Goal: Task Accomplishment & Management: Complete application form

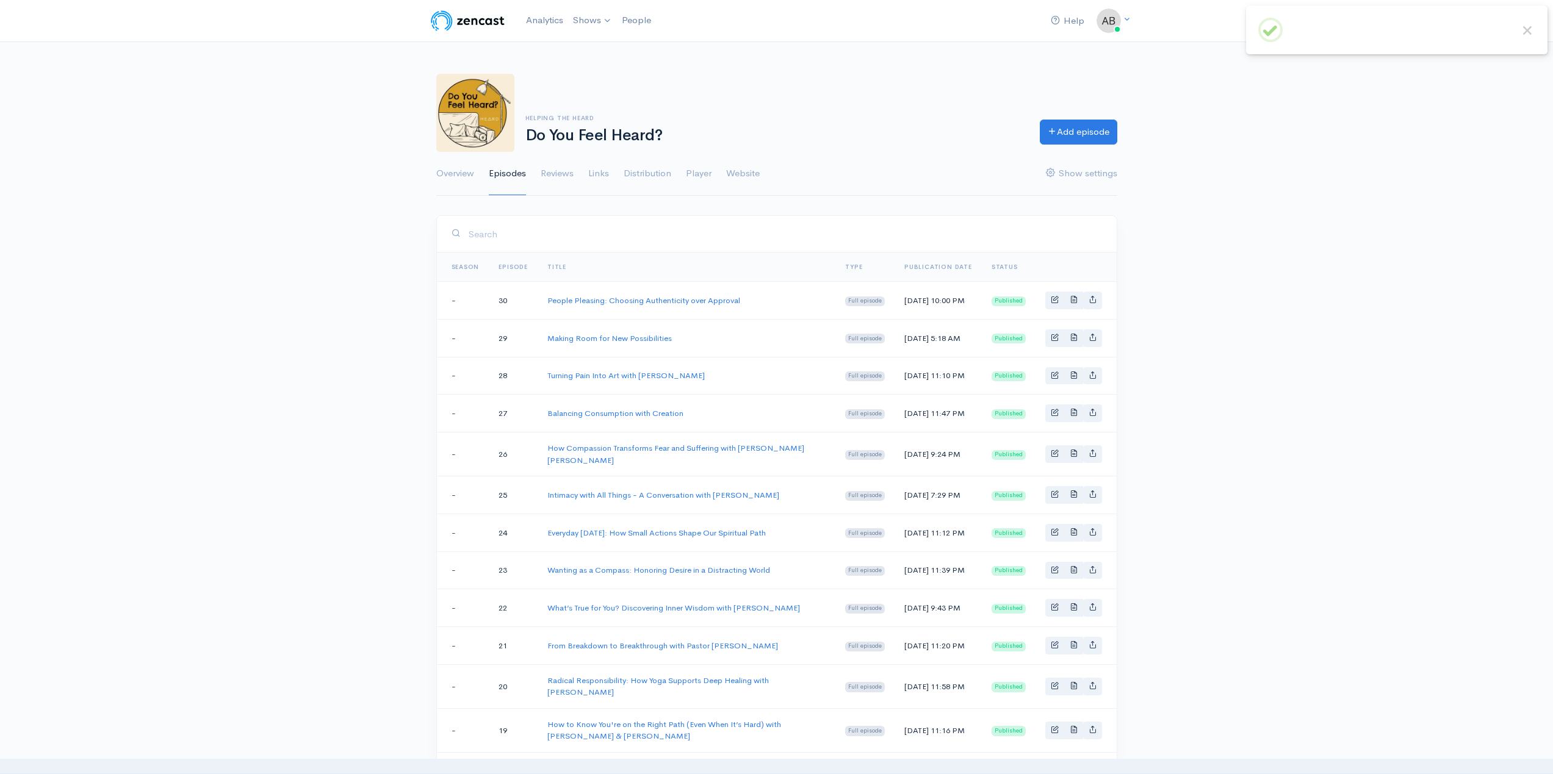
click at [1074, 130] on link "Add episode" at bounding box center [1078, 132] width 77 height 25
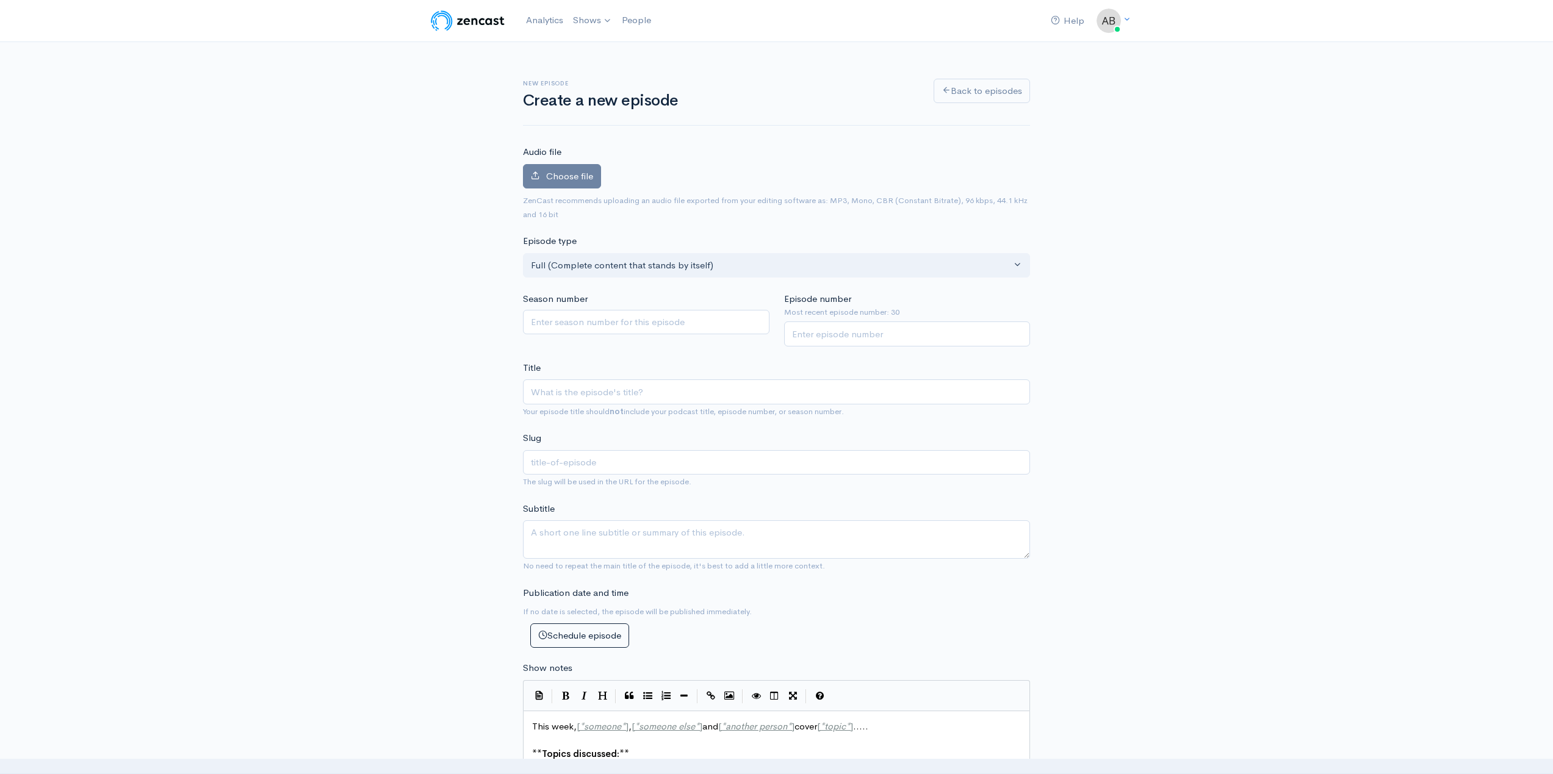
click at [576, 151] on div "Audio file Choose file 0 ZenCast recommends uploading an audio file exported fr…" at bounding box center [776, 183] width 507 height 76
click at [569, 176] on span "Choose file" at bounding box center [569, 176] width 47 height 12
click at [0, 0] on input "Choose file" at bounding box center [0, 0] width 0 height 0
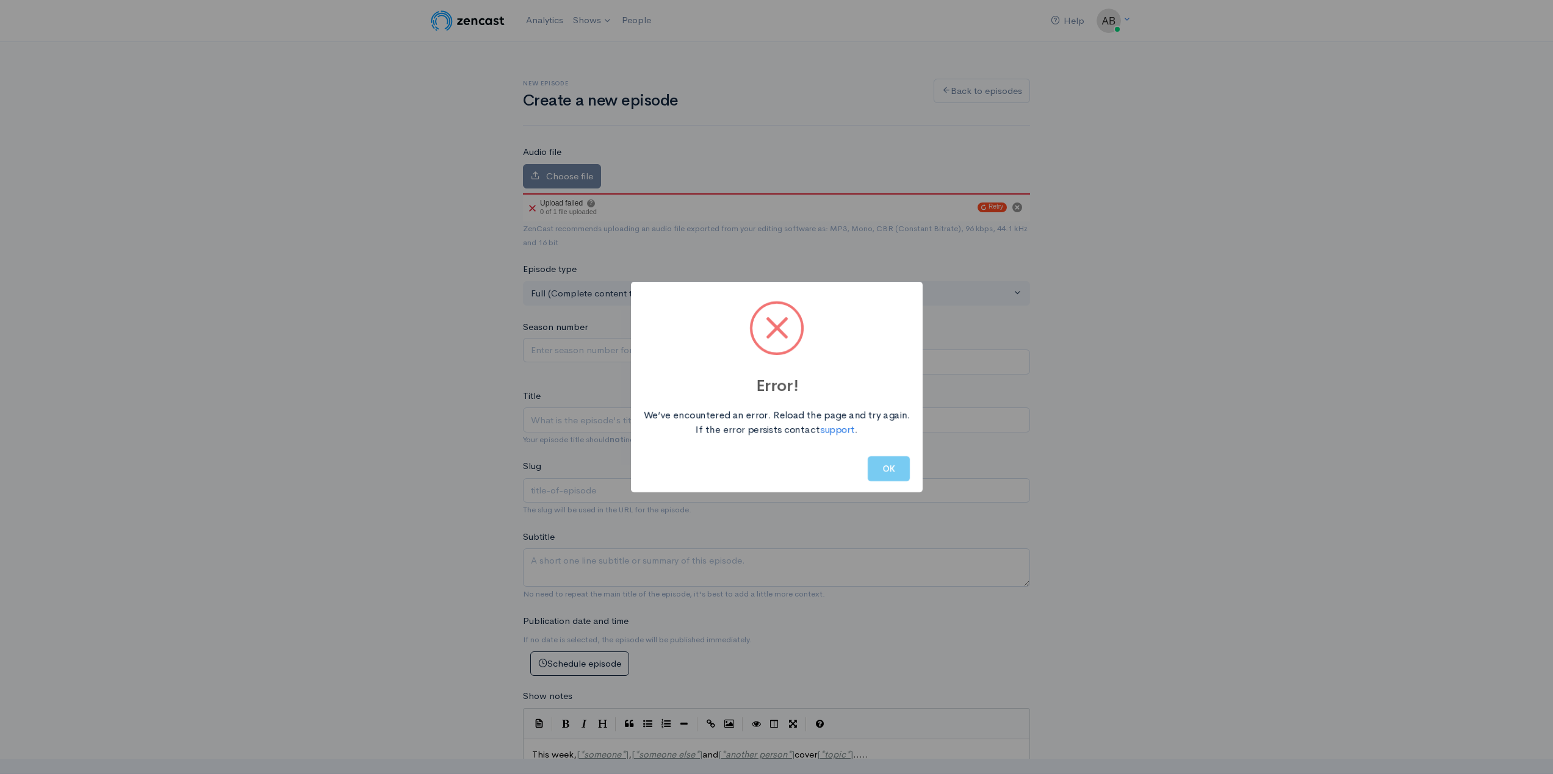
click at [894, 470] on button "OK" at bounding box center [889, 468] width 42 height 25
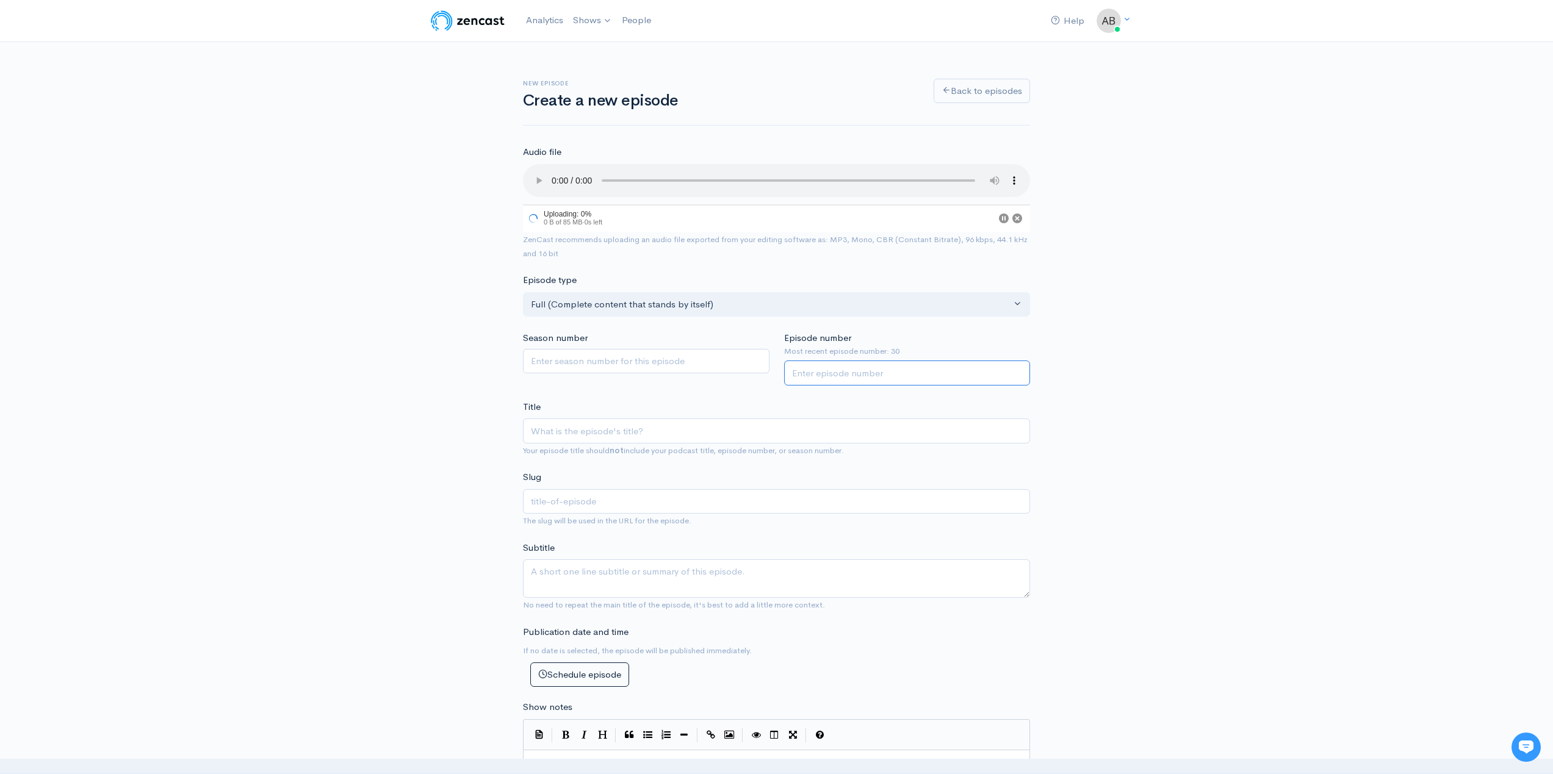
click at [856, 378] on input "Episode number" at bounding box center [907, 373] width 246 height 25
type input "31"
click at [656, 437] on input "Title" at bounding box center [776, 431] width 507 height 25
paste input "Living in Harmony"
type input "Living in Harmony"
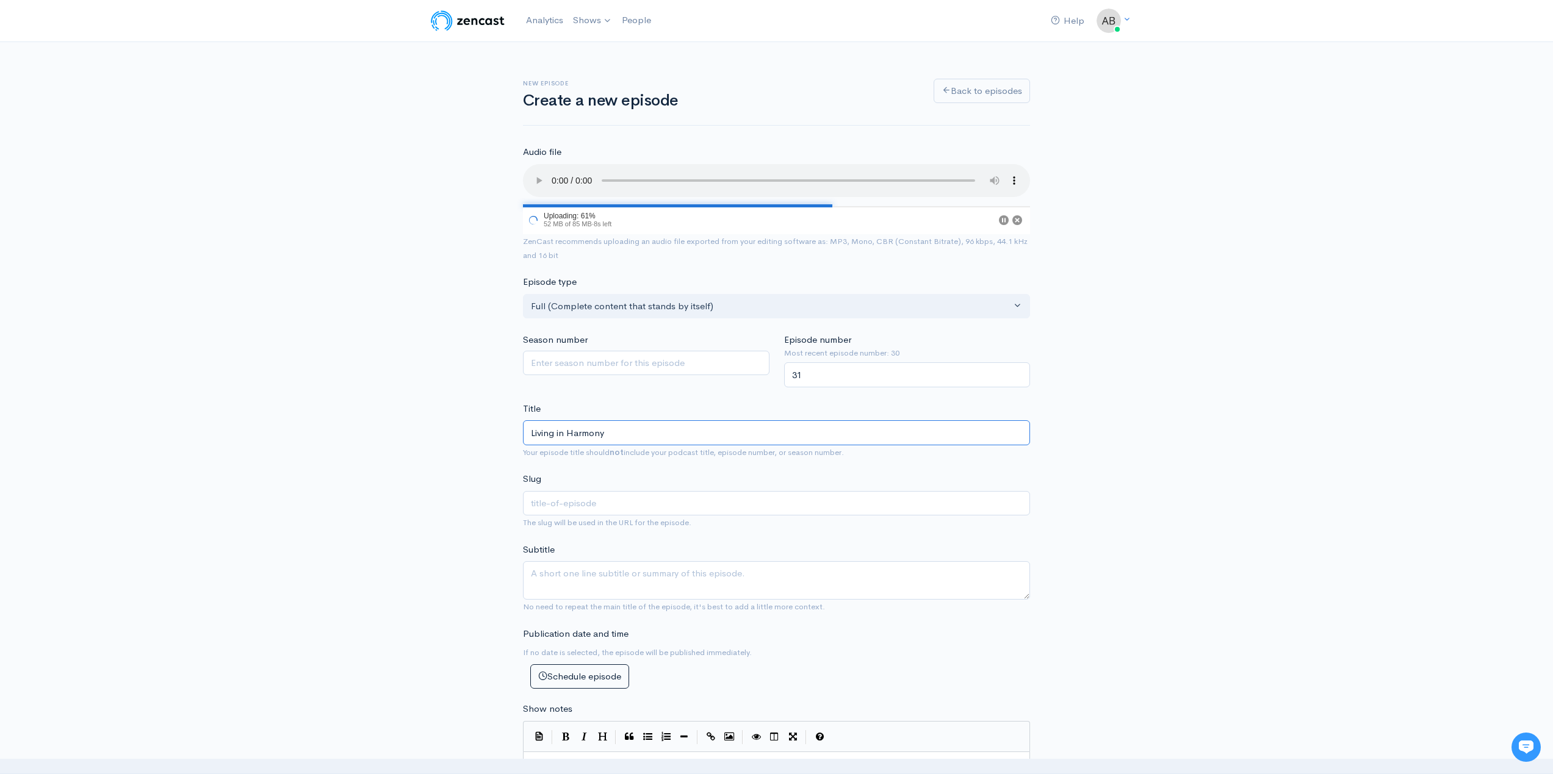
type input "living-in-harmony"
type input "Living in Harmony"
click at [649, 579] on textarea "Subtitle" at bounding box center [776, 580] width 507 height 38
click at [669, 587] on textarea "Subtitle" at bounding box center [776, 580] width 507 height 38
paste textarea "In this expansive episode, hosts Derrick Jones and Ian Mychal sit down with Pat…"
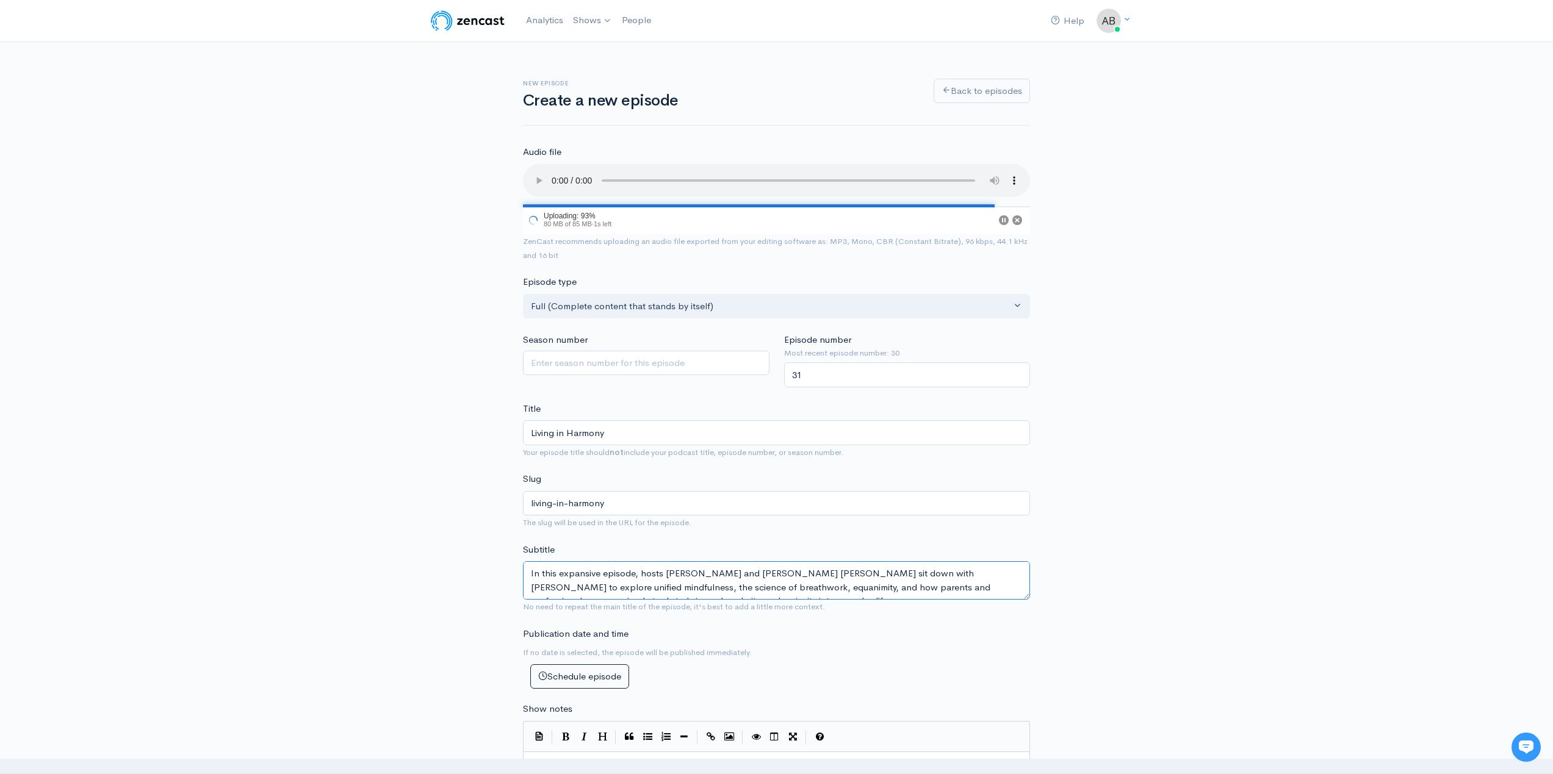
scroll to position [8, 0]
type textarea "In this expansive episode, hosts Derrick Jones and Ian Mychal sit down with Pat…"
click at [1153, 649] on div "New episode Create a new episode Back to episodes Audio file 94 Uploading: 94% …" at bounding box center [776, 699] width 1553 height 1315
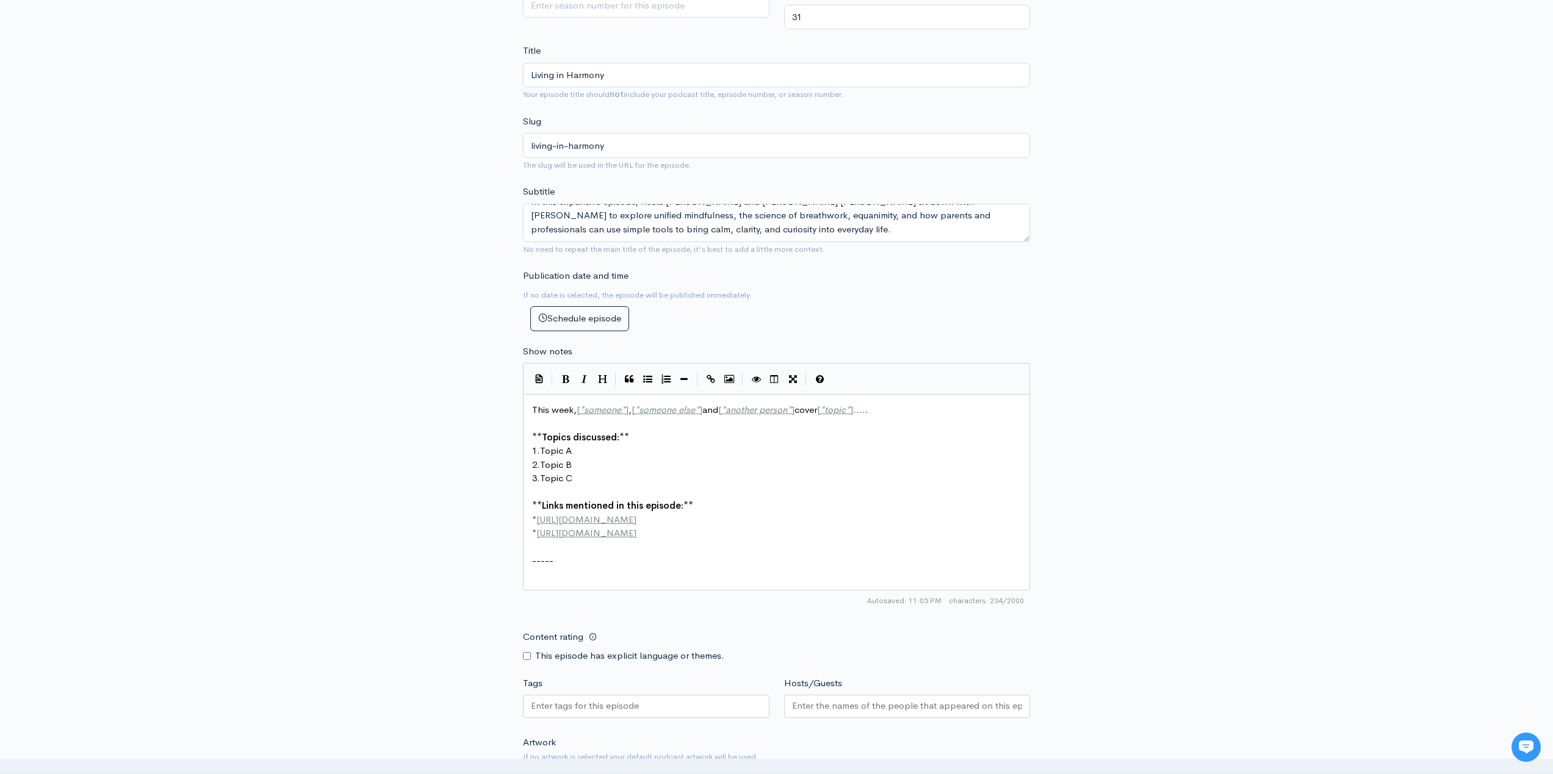
scroll to position [453, 0]
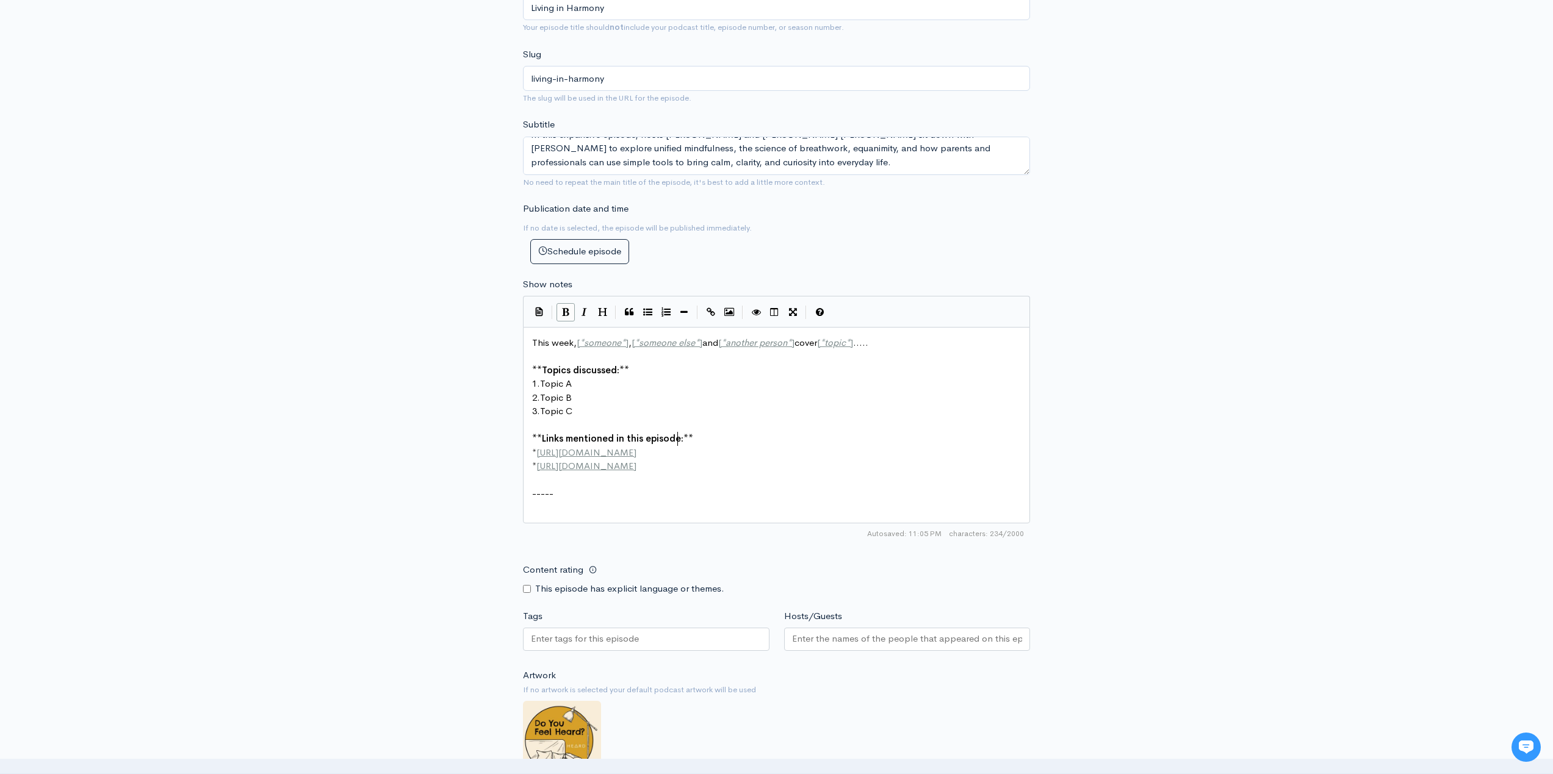
click at [677, 434] on span "Links mentioned in this episode:" at bounding box center [613, 439] width 142 height 12
type textarea "This week, [*someone*], [*someone else*] and [*another person*] cover [*topic*]…"
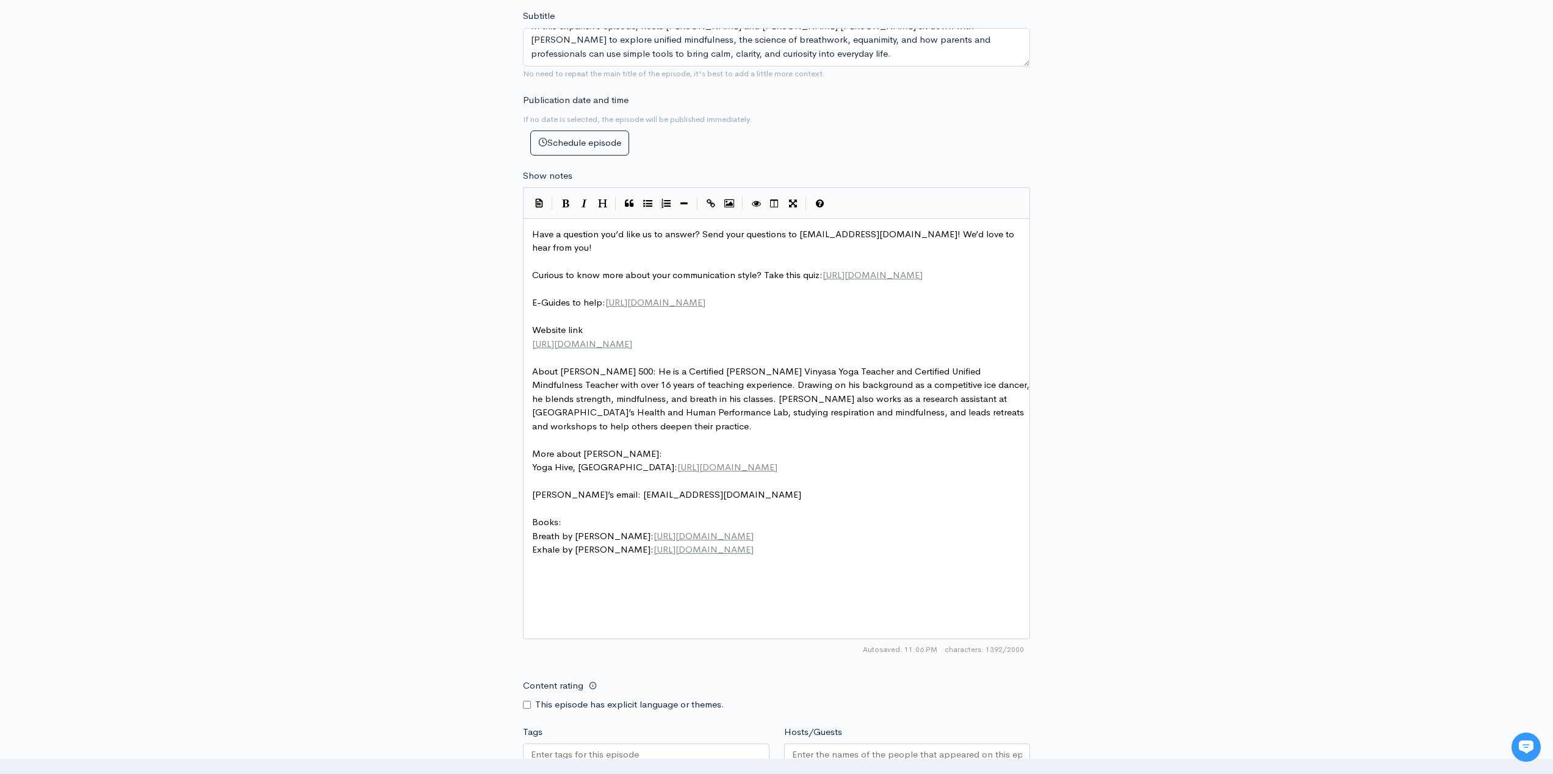
scroll to position [850, 0]
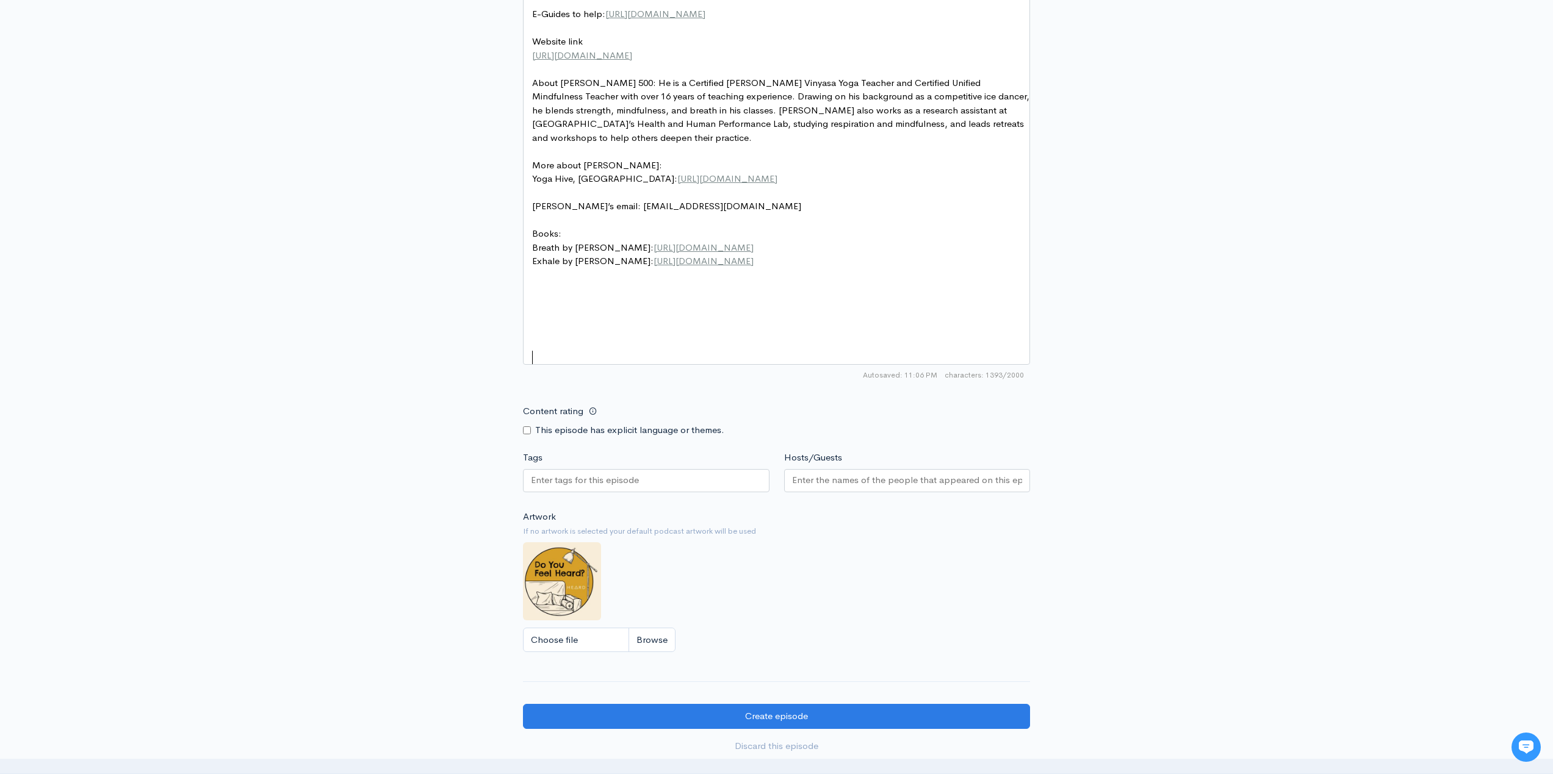
paste textarea "ful dialogue."
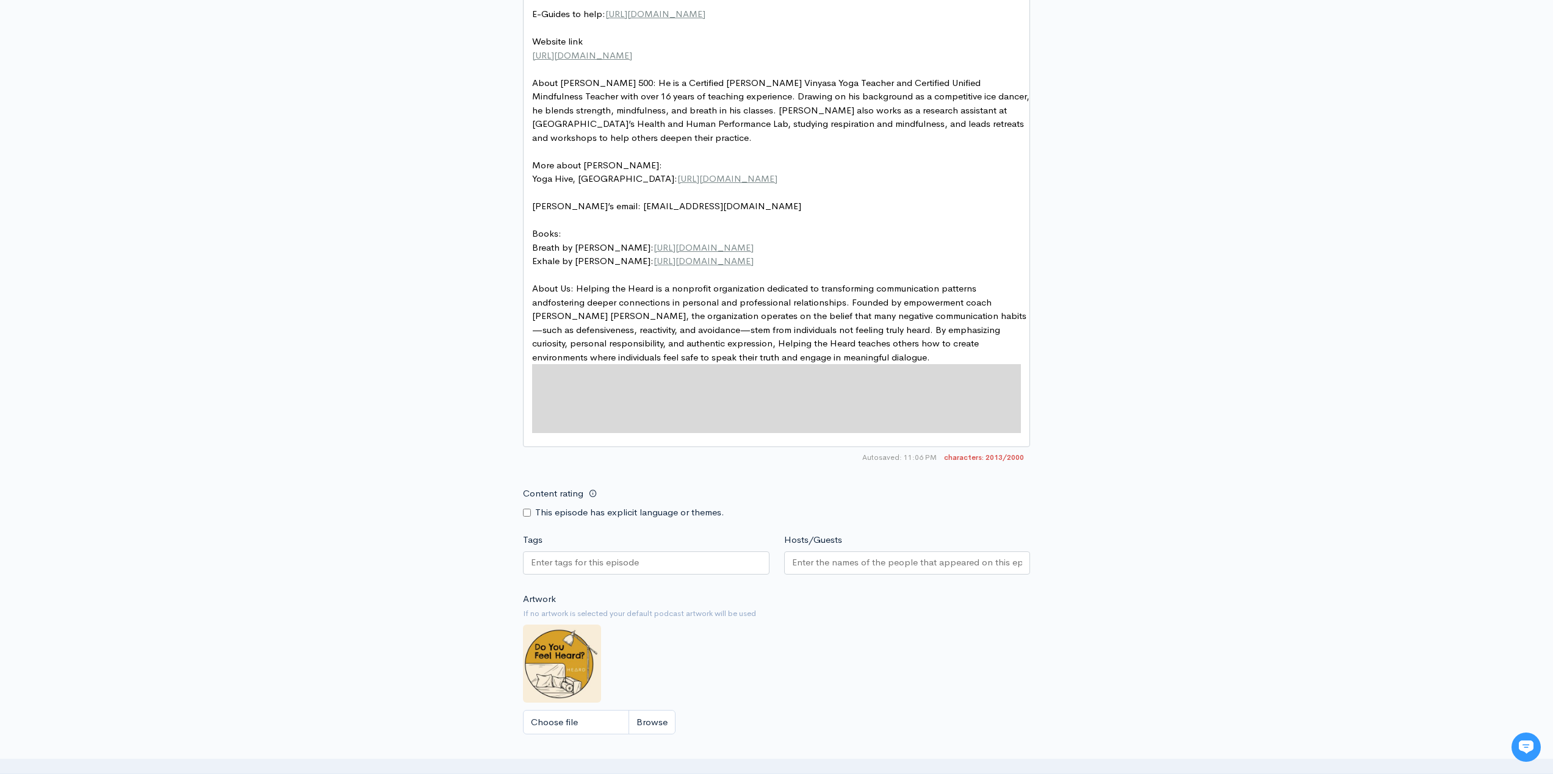
type textarea "About Us: Helping the Heard is a nonprofit organization dedicated to transformi…"
drag, startPoint x: 708, startPoint y: 437, endPoint x: 512, endPoint y: 354, distance: 212.1
click at [512, 354] on div "New episode Create a new episode Back to episodes Audio file Choose file EPISOD…" at bounding box center [776, 24] width 695 height 1664
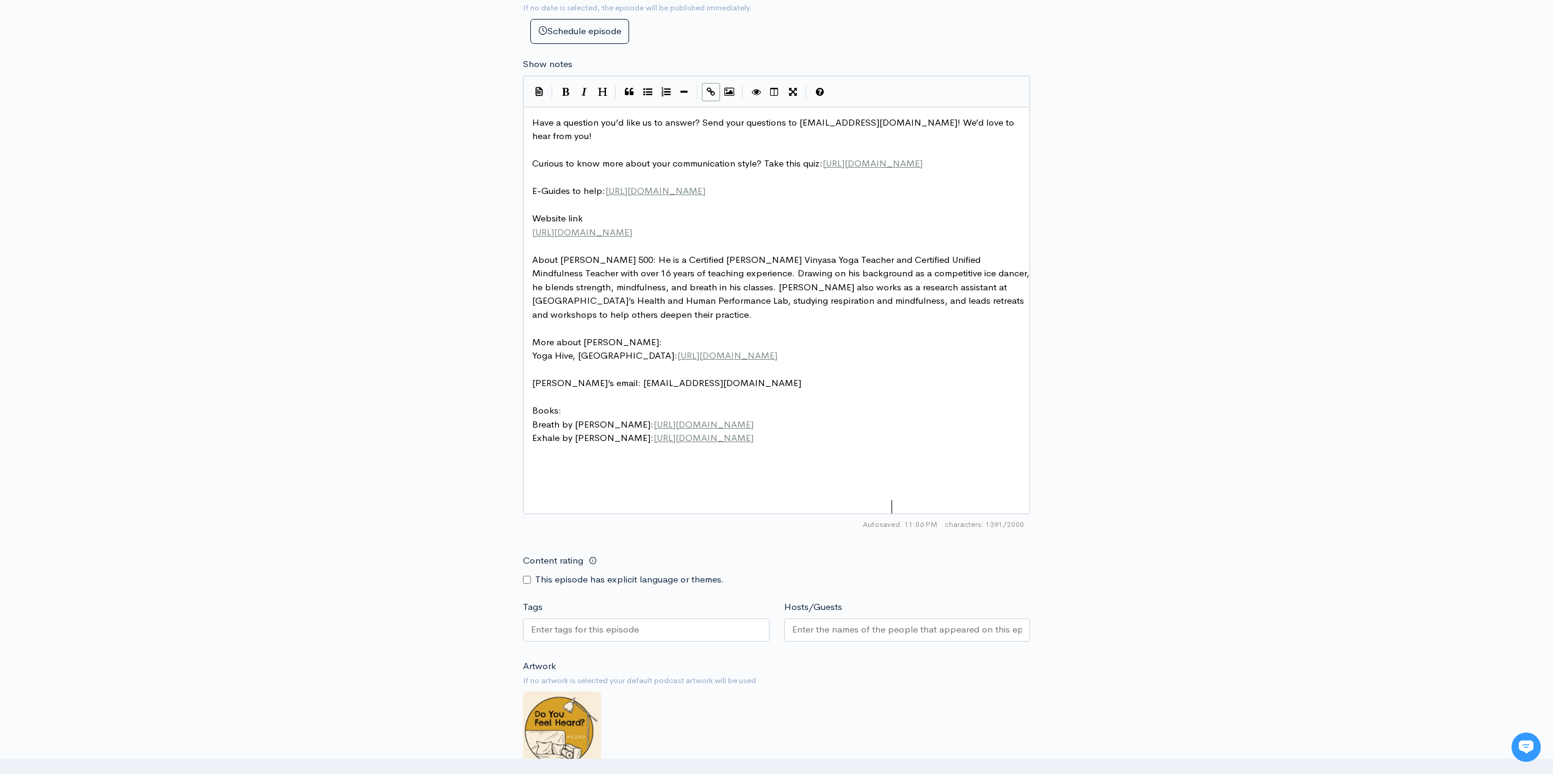
scroll to position [520, 0]
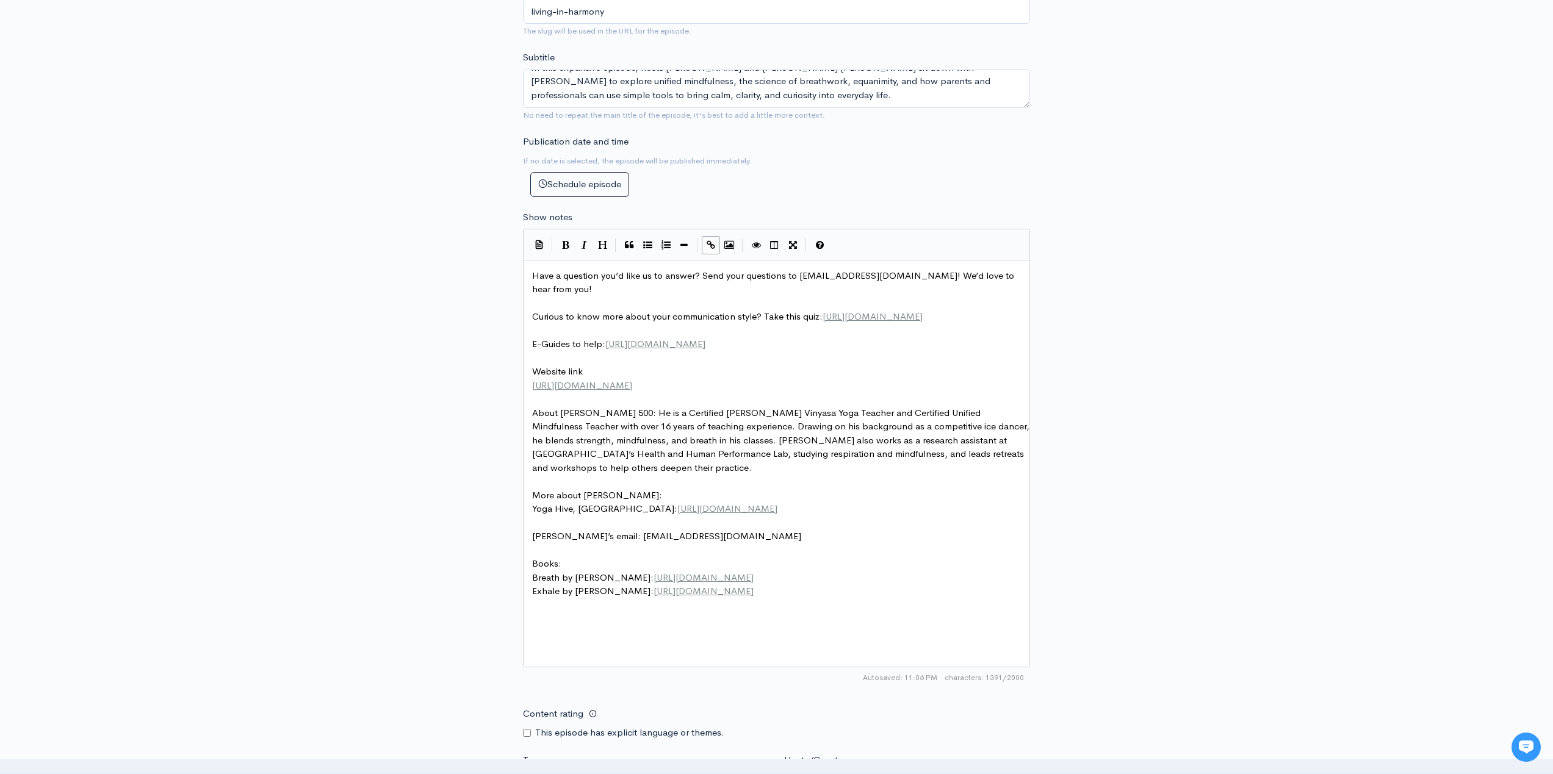
click at [544, 406] on pre "​" at bounding box center [781, 399] width 503 height 14
click at [686, 250] on button "Insert Horizontal Line" at bounding box center [684, 245] width 18 height 18
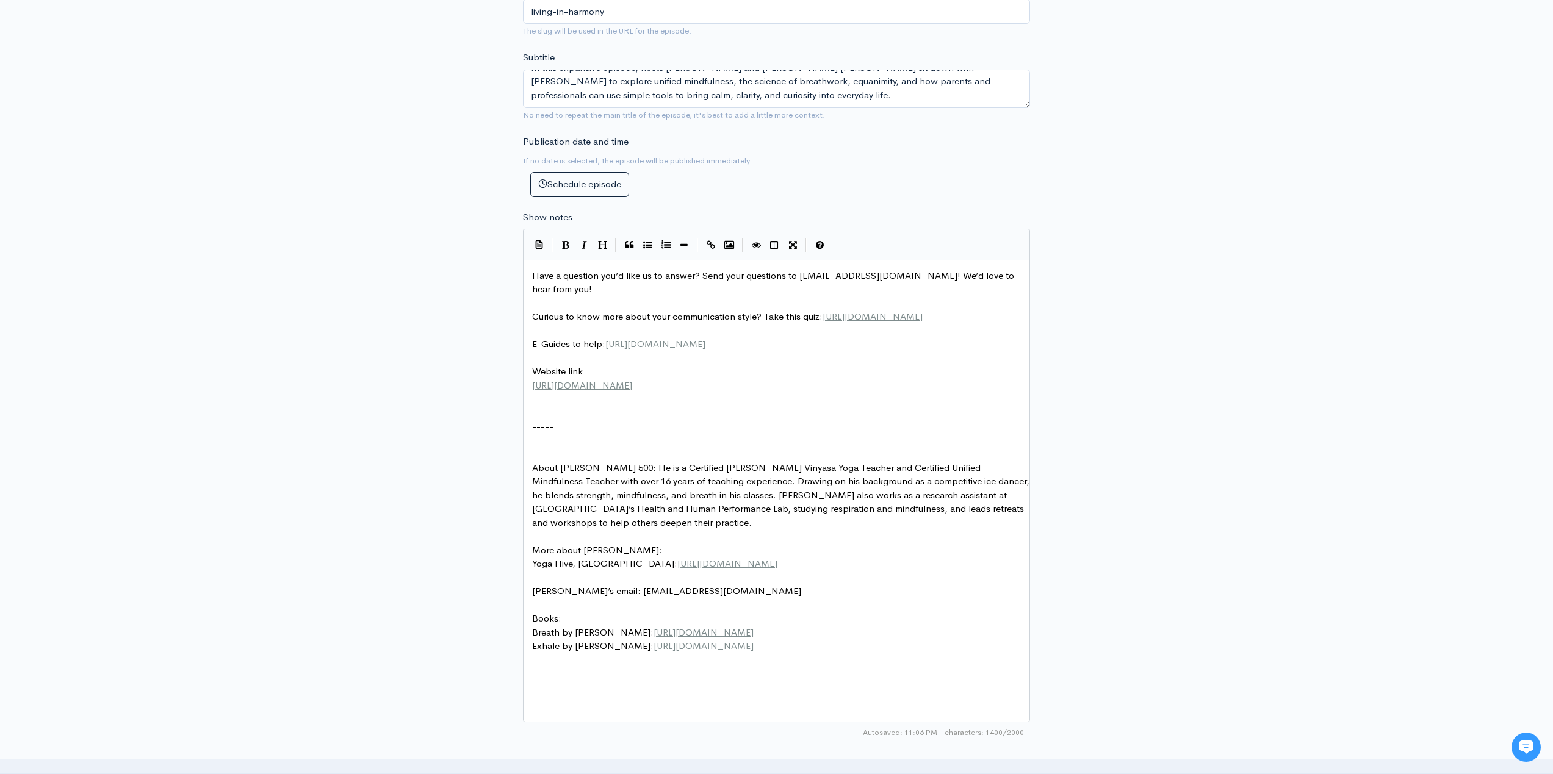
scroll to position [767, 0]
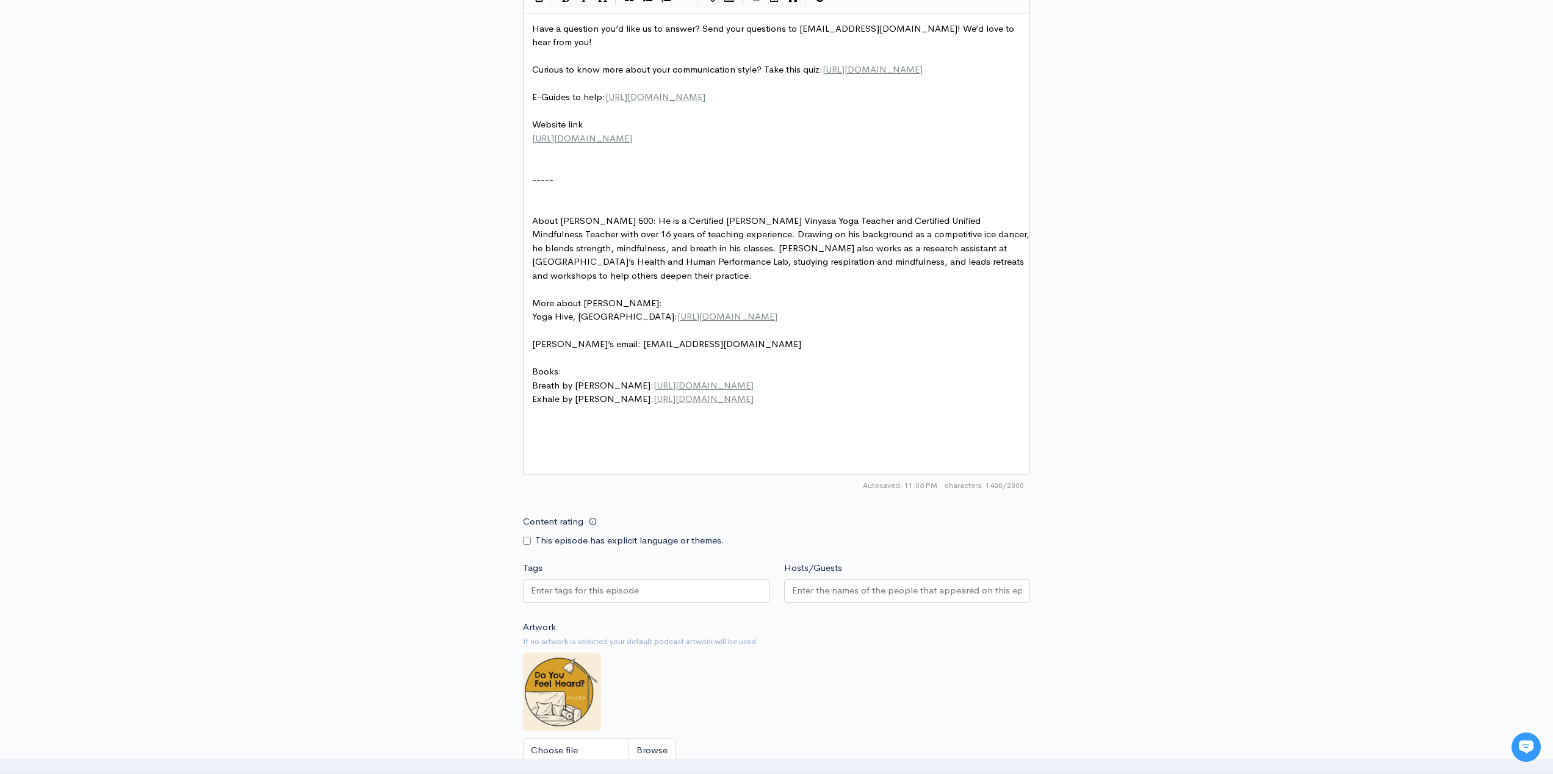
click at [526, 545] on input "Content rating" at bounding box center [527, 541] width 8 height 8
checkbox input "true"
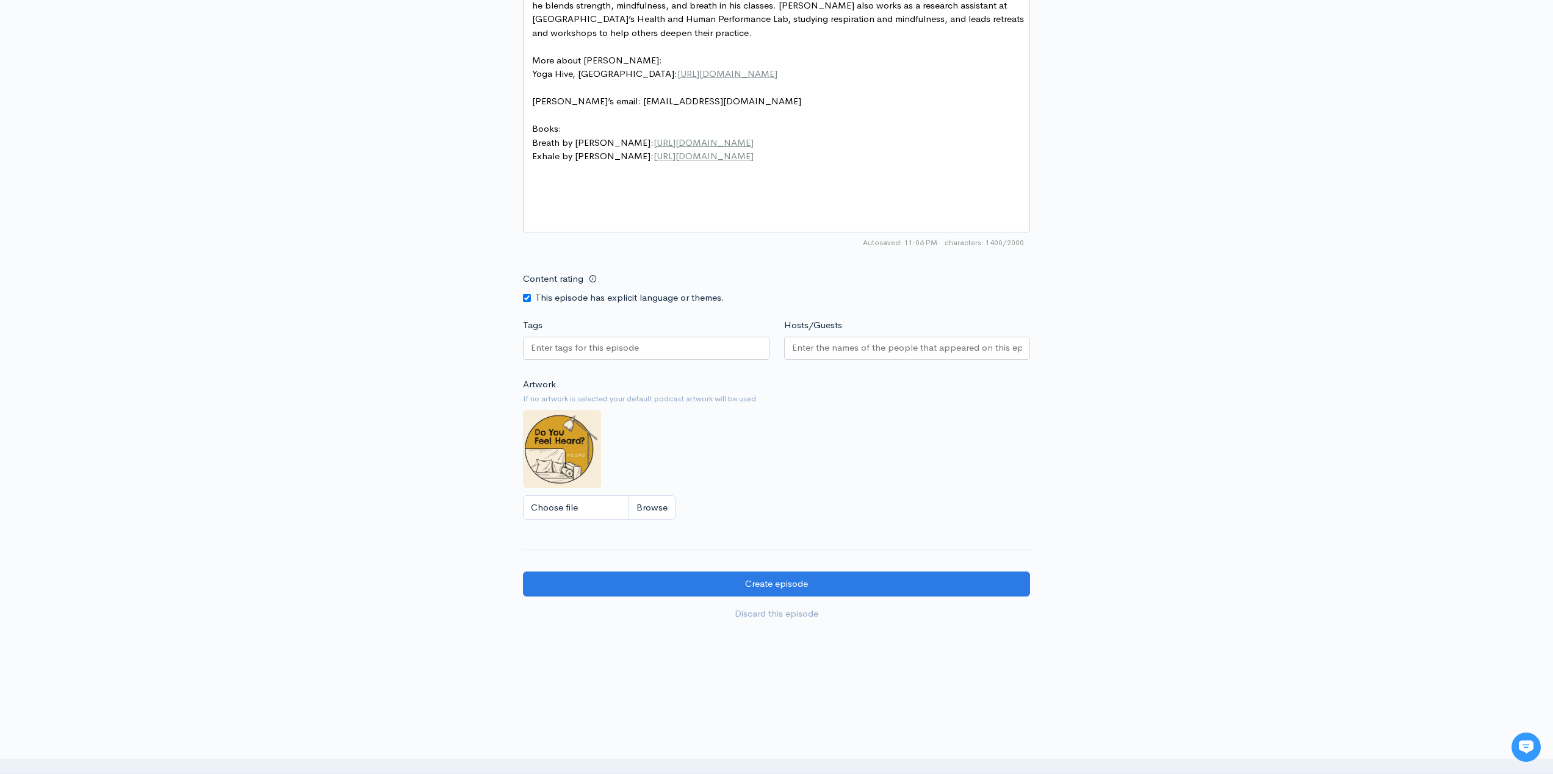
scroll to position [1044, 0]
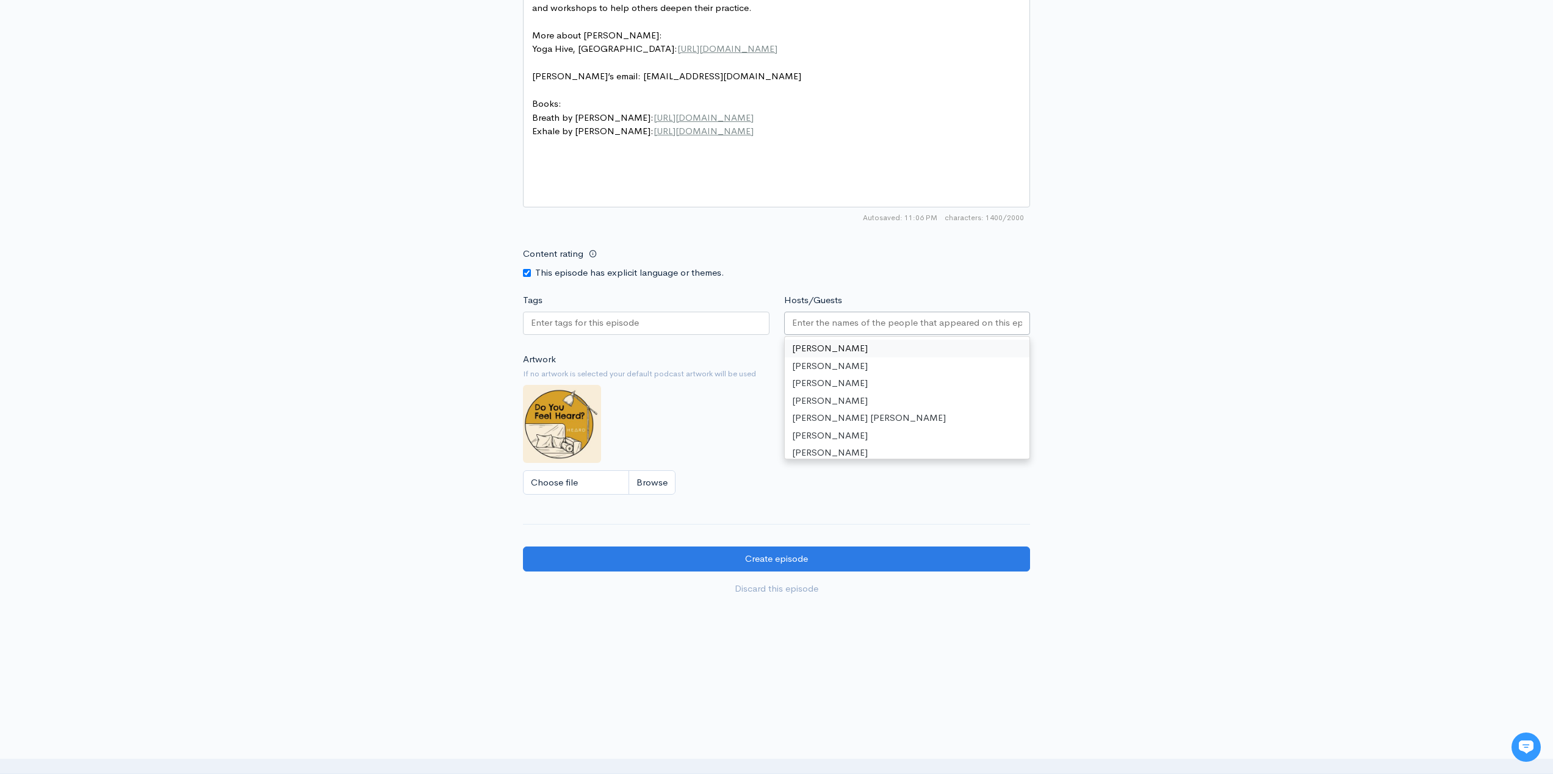
click at [830, 331] on div at bounding box center [907, 323] width 246 height 23
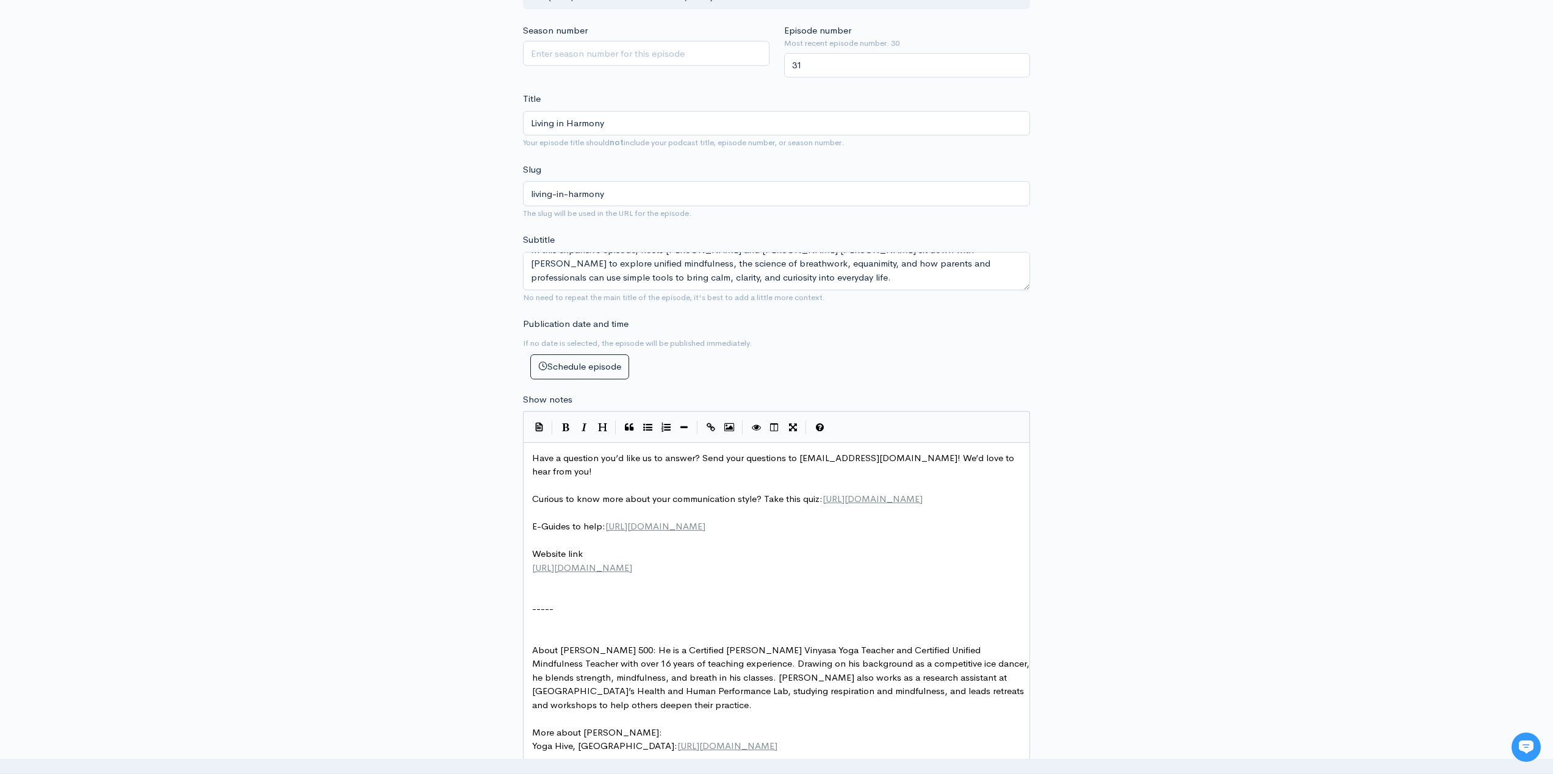
scroll to position [708, 0]
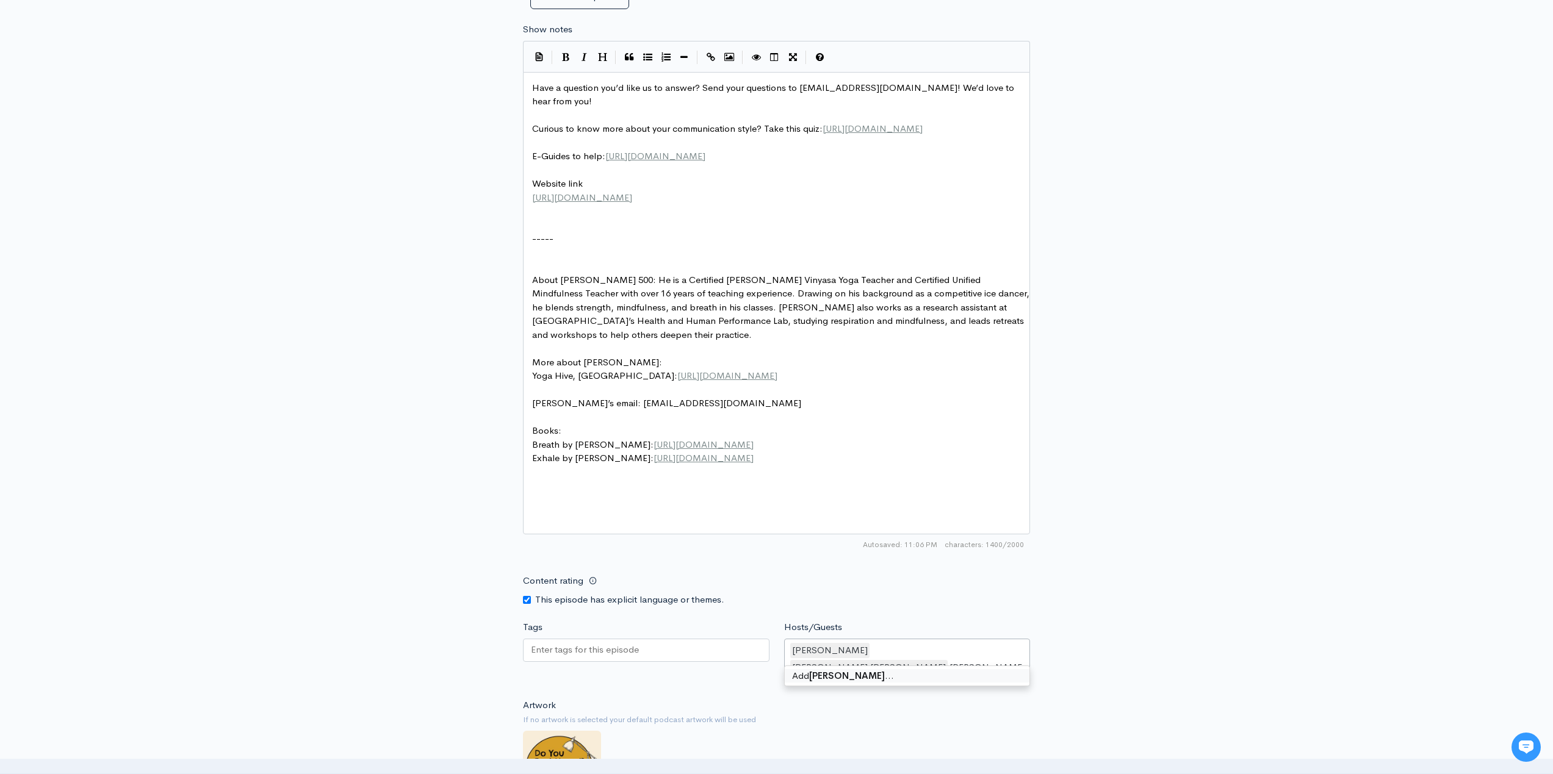
type input "Patrick O'Connell"
click at [644, 658] on div at bounding box center [646, 650] width 246 height 23
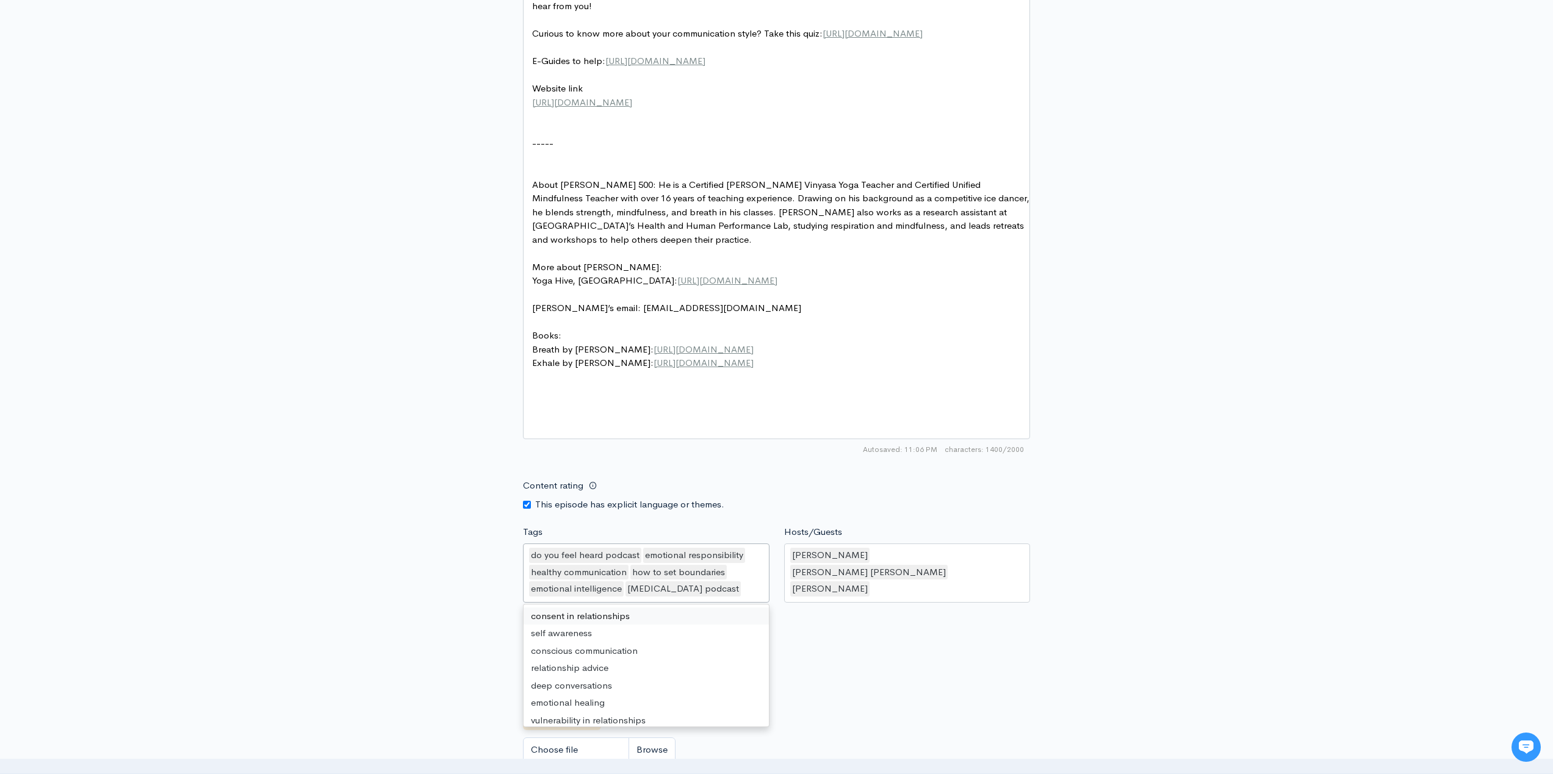
scroll to position [804, 0]
paste input "unified mindfulness"
type input "unified mindfulness"
paste input "breathwork"
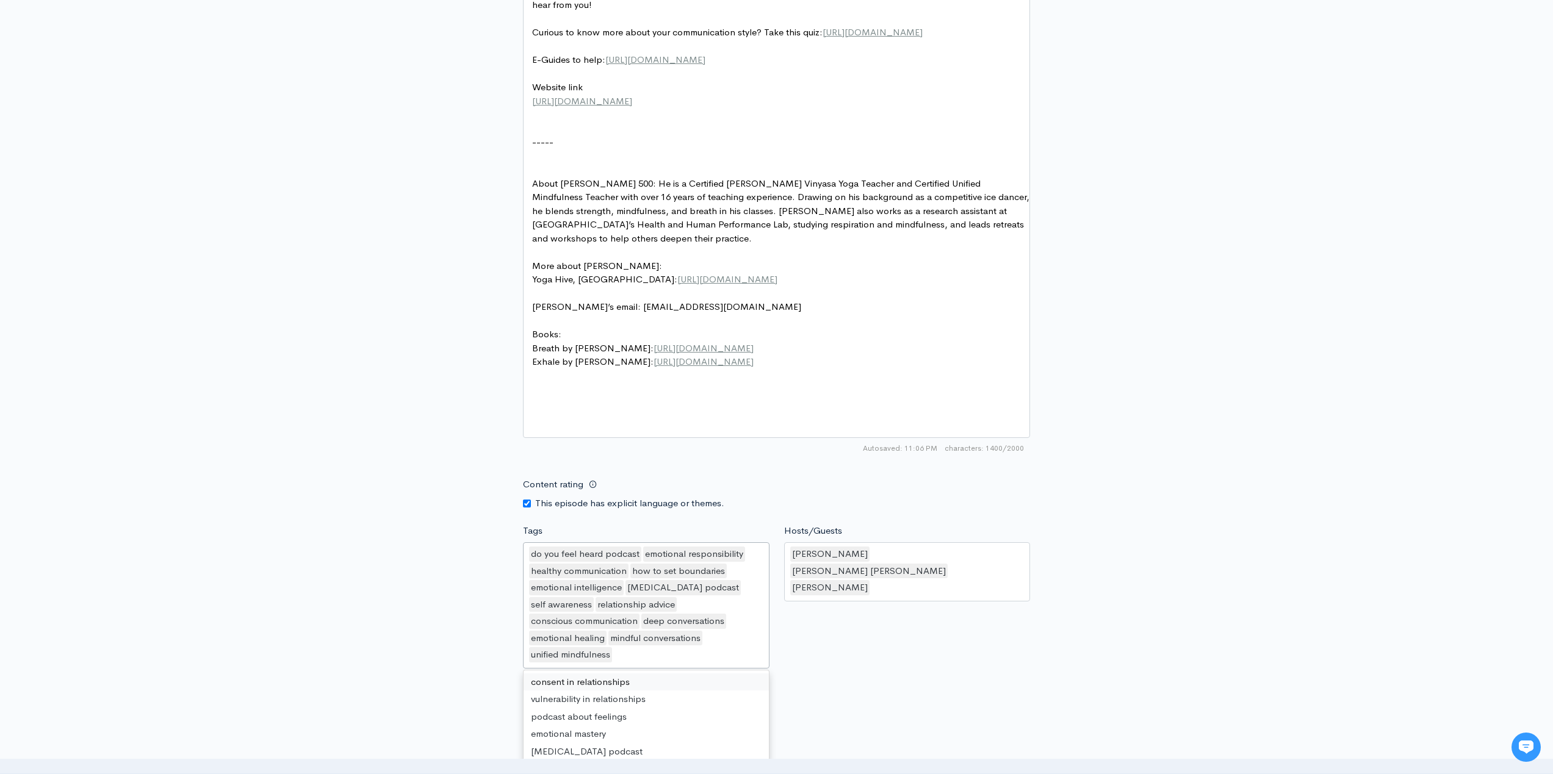
type input "breathwork"
type input "b"
paste input "sensory clarity"
type input "sensory clarity"
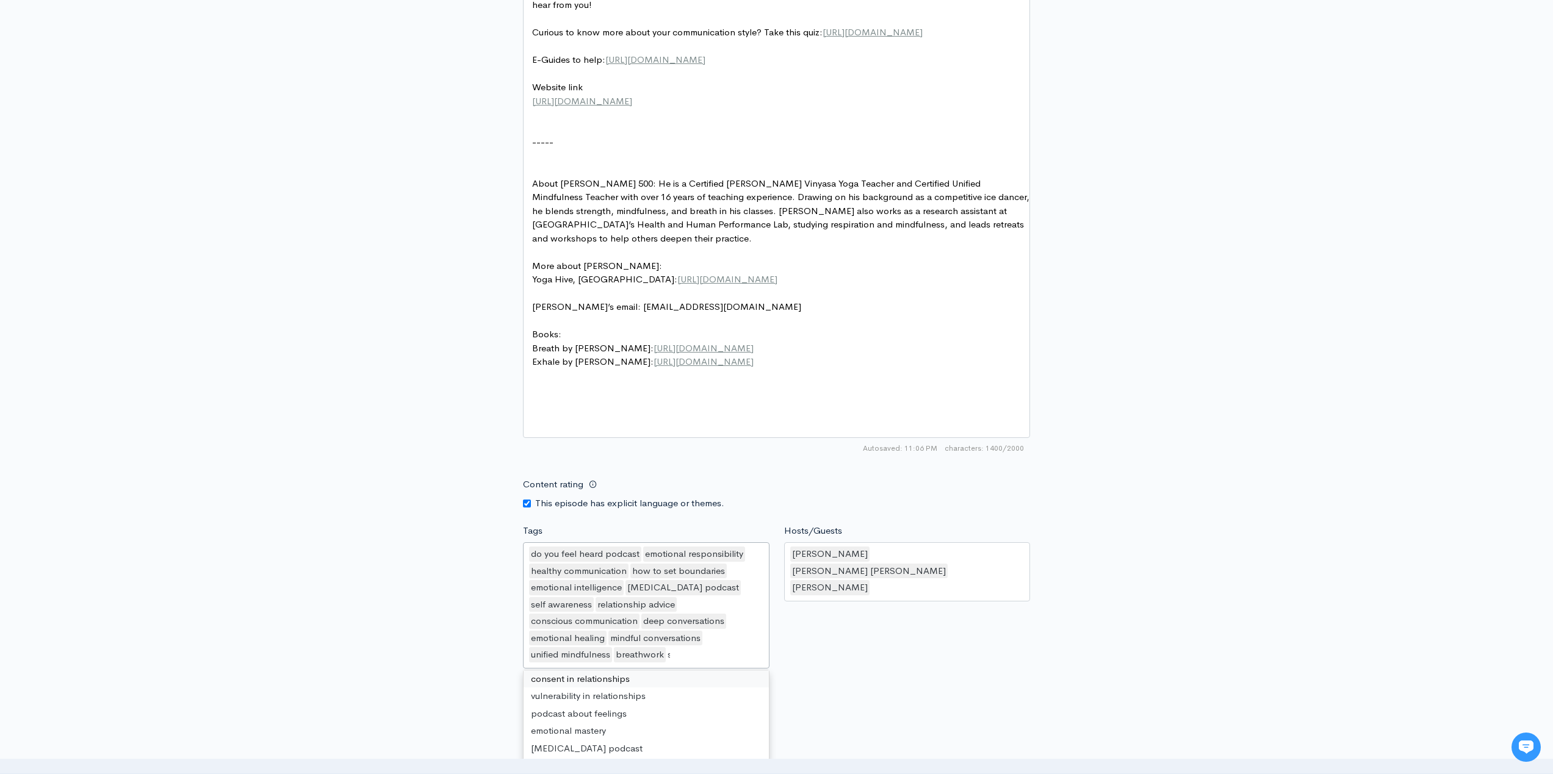
scroll to position [0, 0]
paste input "equanimity"
type input "equanimity"
paste input "teaching kids mindfulness"
type input "teaching kids mindfulness"
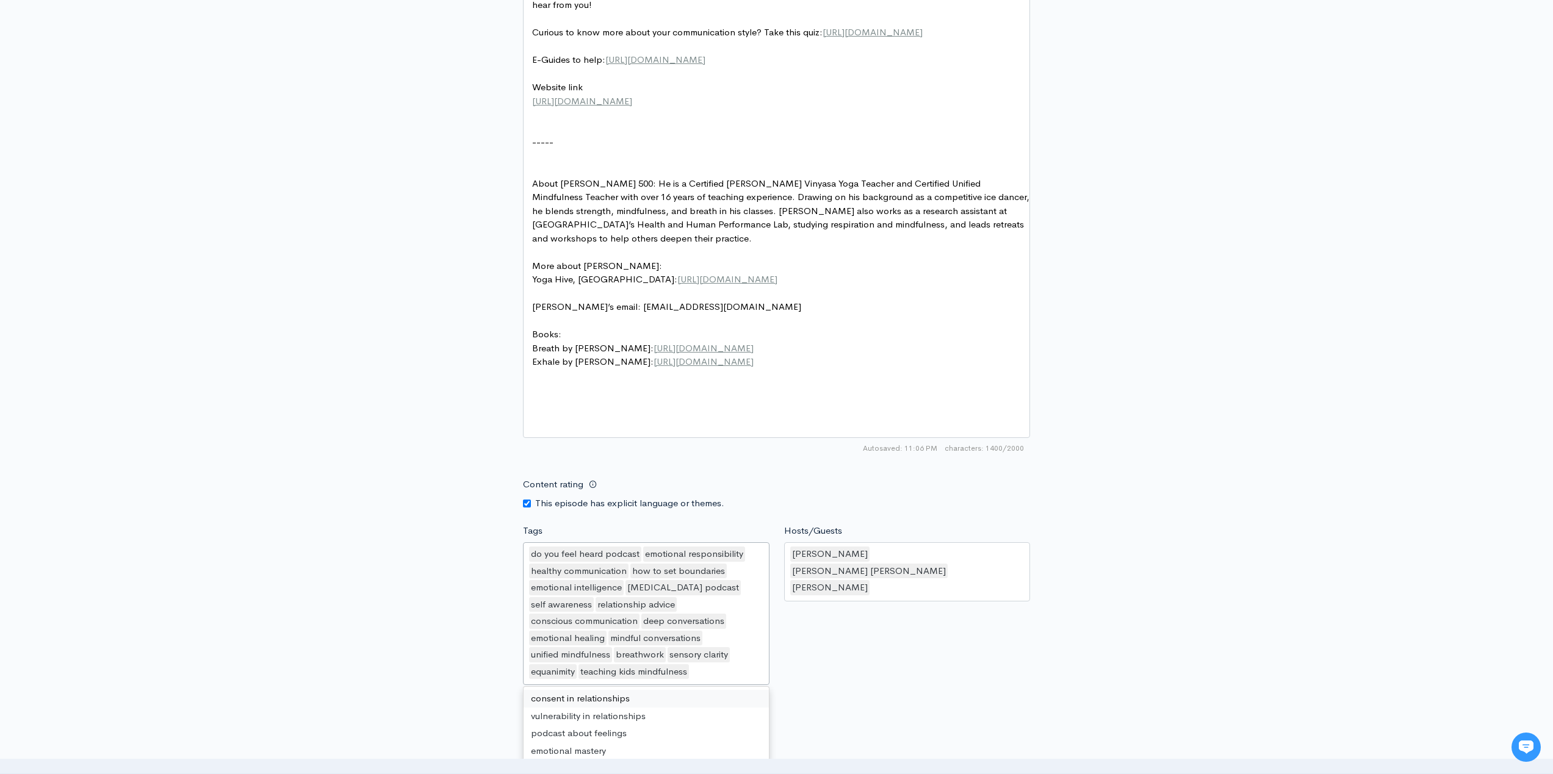
drag, startPoint x: 691, startPoint y: 713, endPoint x: 685, endPoint y: 699, distance: 14.5
paste input "parenting tools"
type input "parenting tools"
paste input "pranayama"
type input "pranayama"
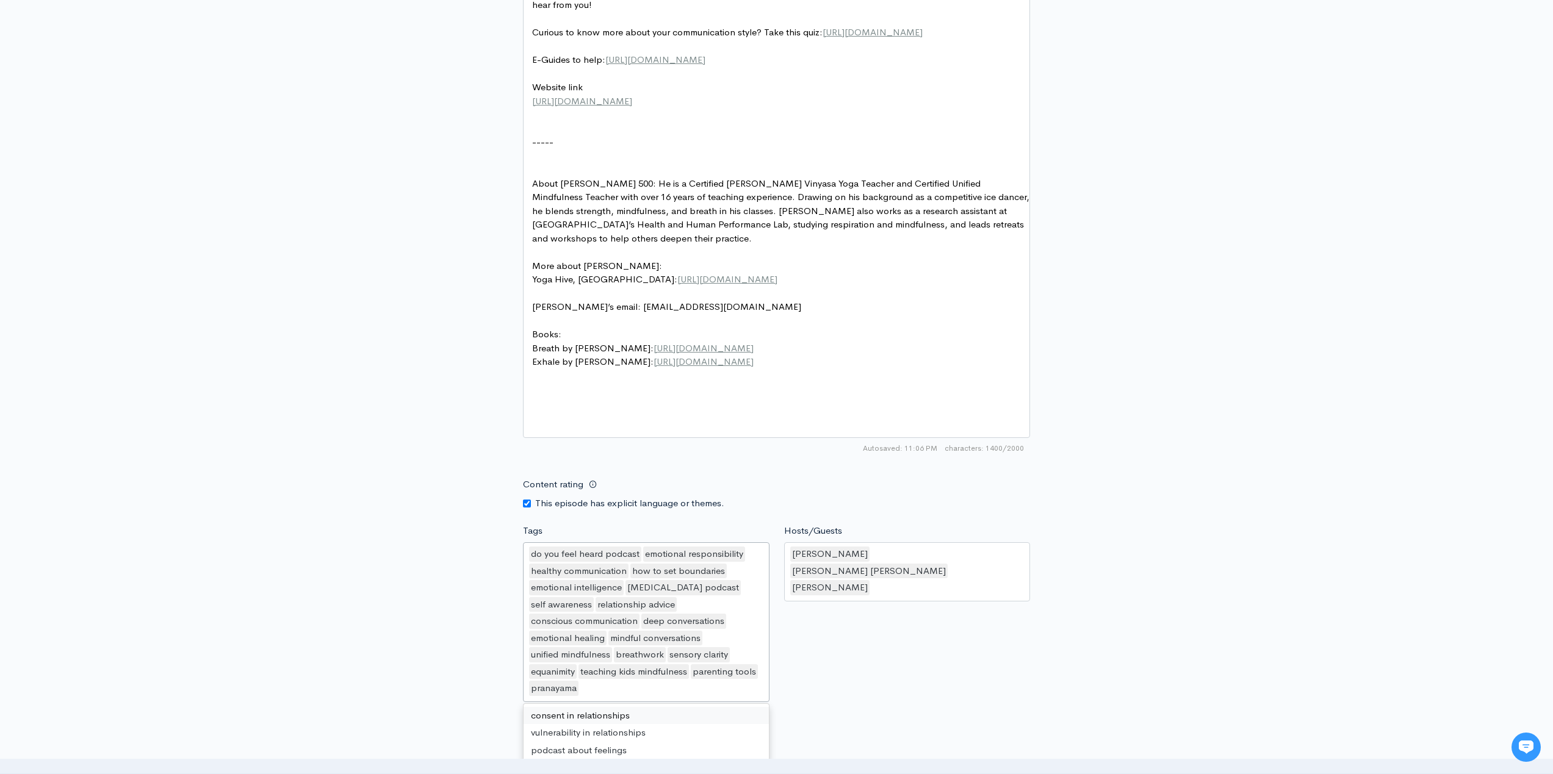
click at [900, 690] on div "Hosts/Guests Derrick Jones,Ian Mychal,Patrick O'Connell Derrick Jones Ian Mycha…" at bounding box center [907, 615] width 261 height 182
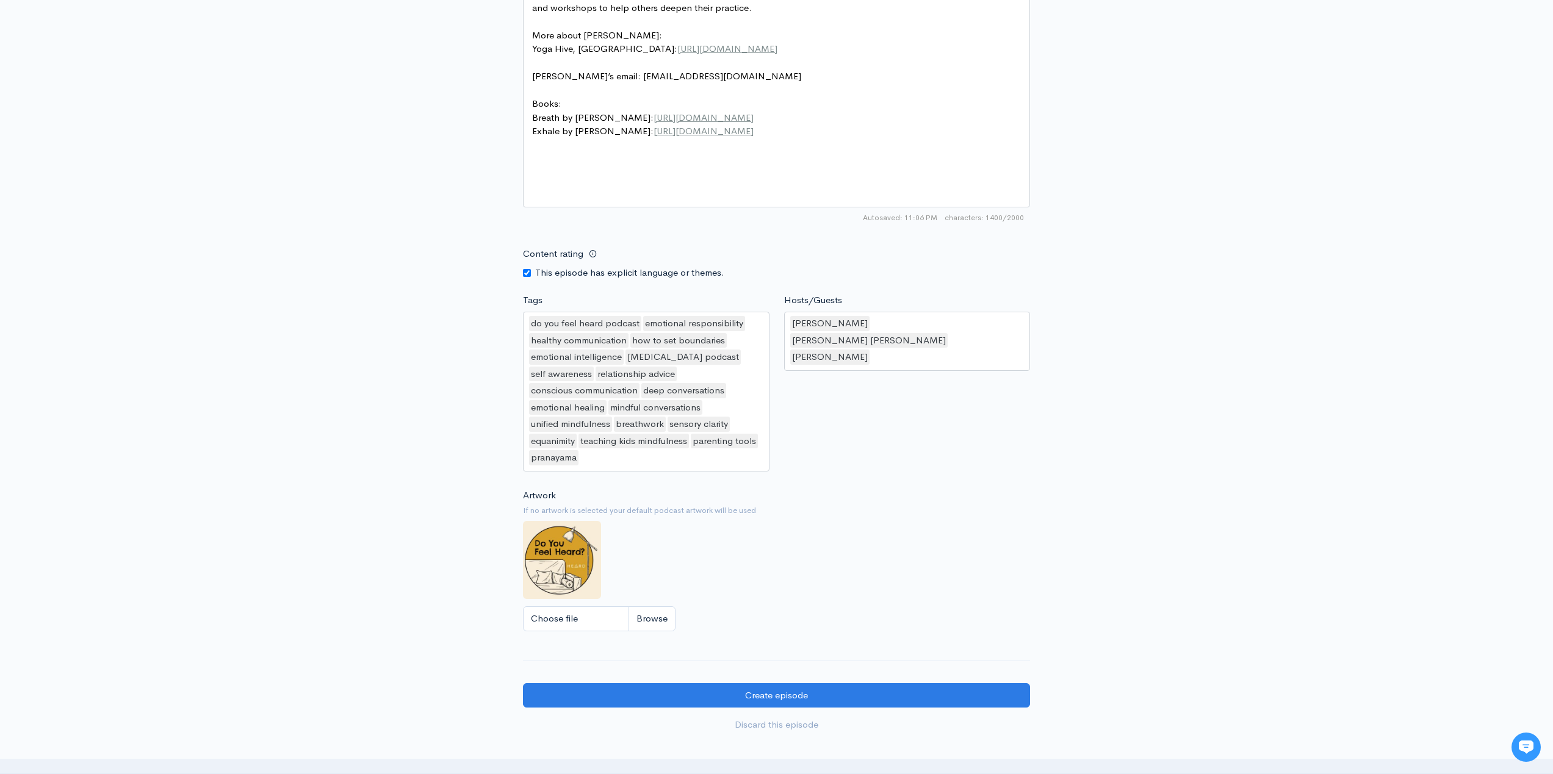
scroll to position [1037, 0]
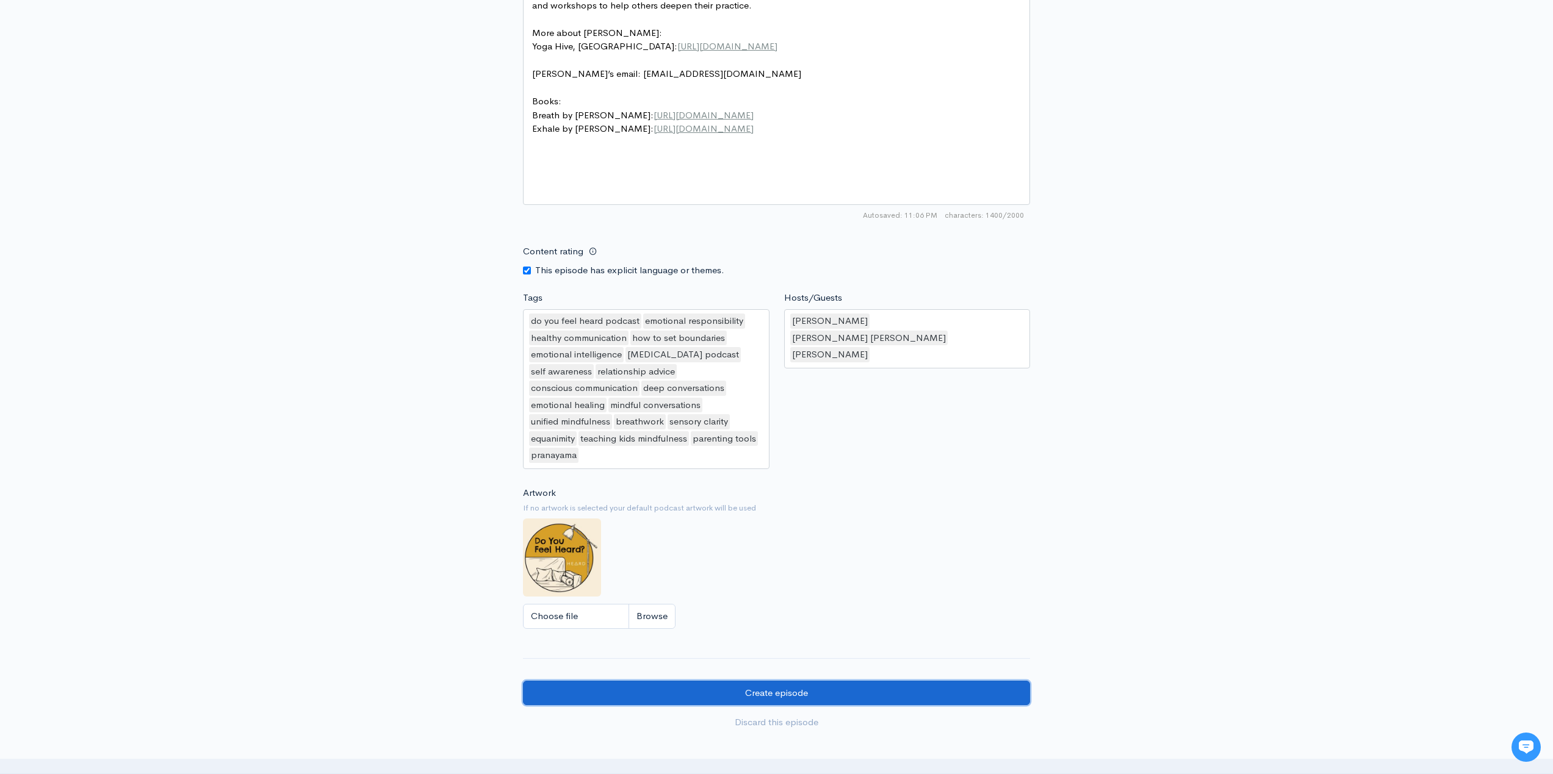
click at [746, 695] on input "Create episode" at bounding box center [776, 693] width 507 height 25
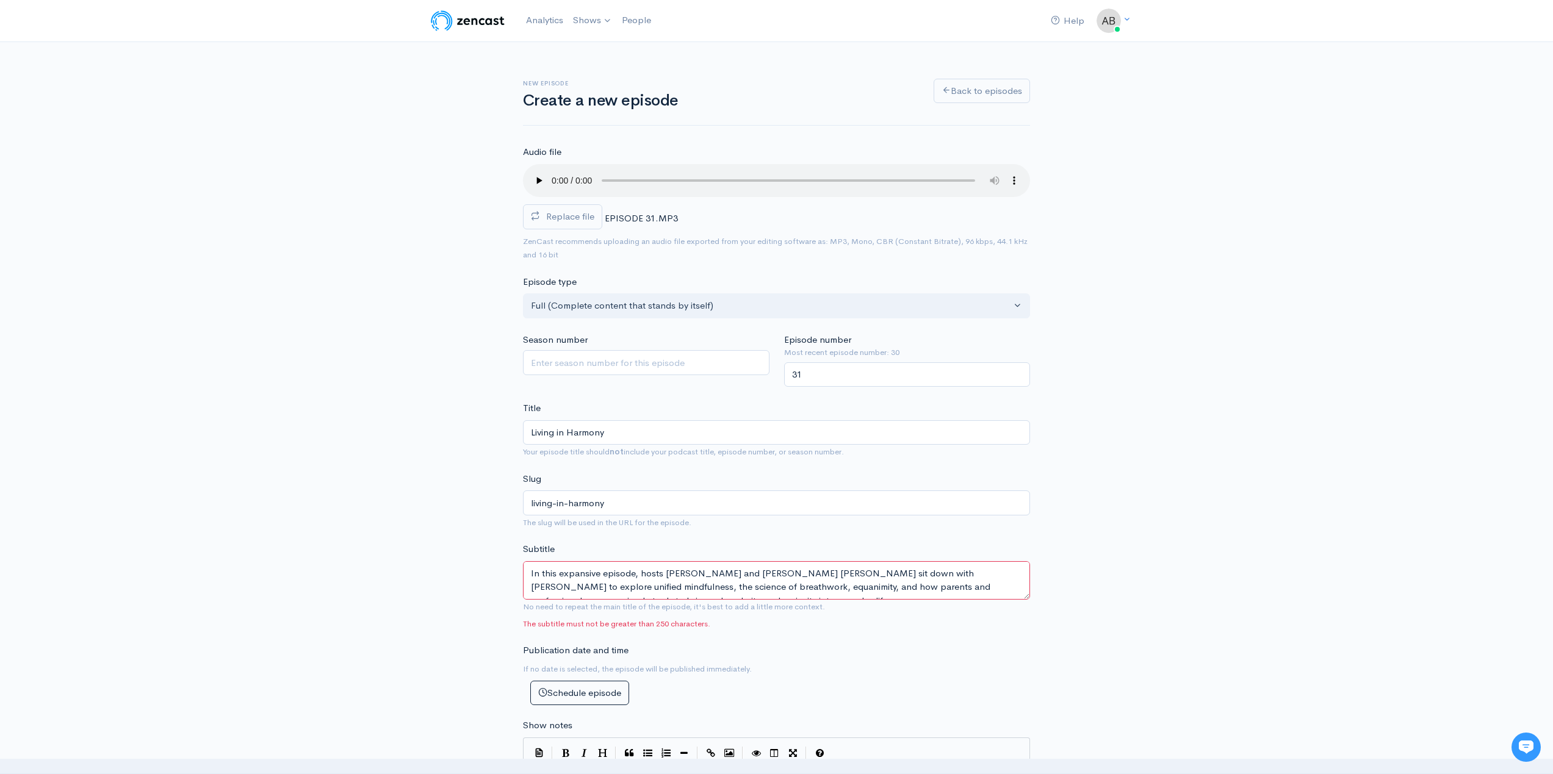
click at [688, 577] on textarea "In this expansive episode, hosts Derrick Jones and Ian Mychal sit down with Pat…" at bounding box center [776, 580] width 507 height 38
drag, startPoint x: 785, startPoint y: 573, endPoint x: 641, endPoint y: 570, distance: 144.6
click at [641, 570] on textarea "In this expansive episode, hosts Derrick Jones and Ian Mychal sit down with Pat…" at bounding box center [776, 580] width 507 height 38
type textarea "In this expansive episode, let's sit down with Patrick O’Connell to explore uni…"
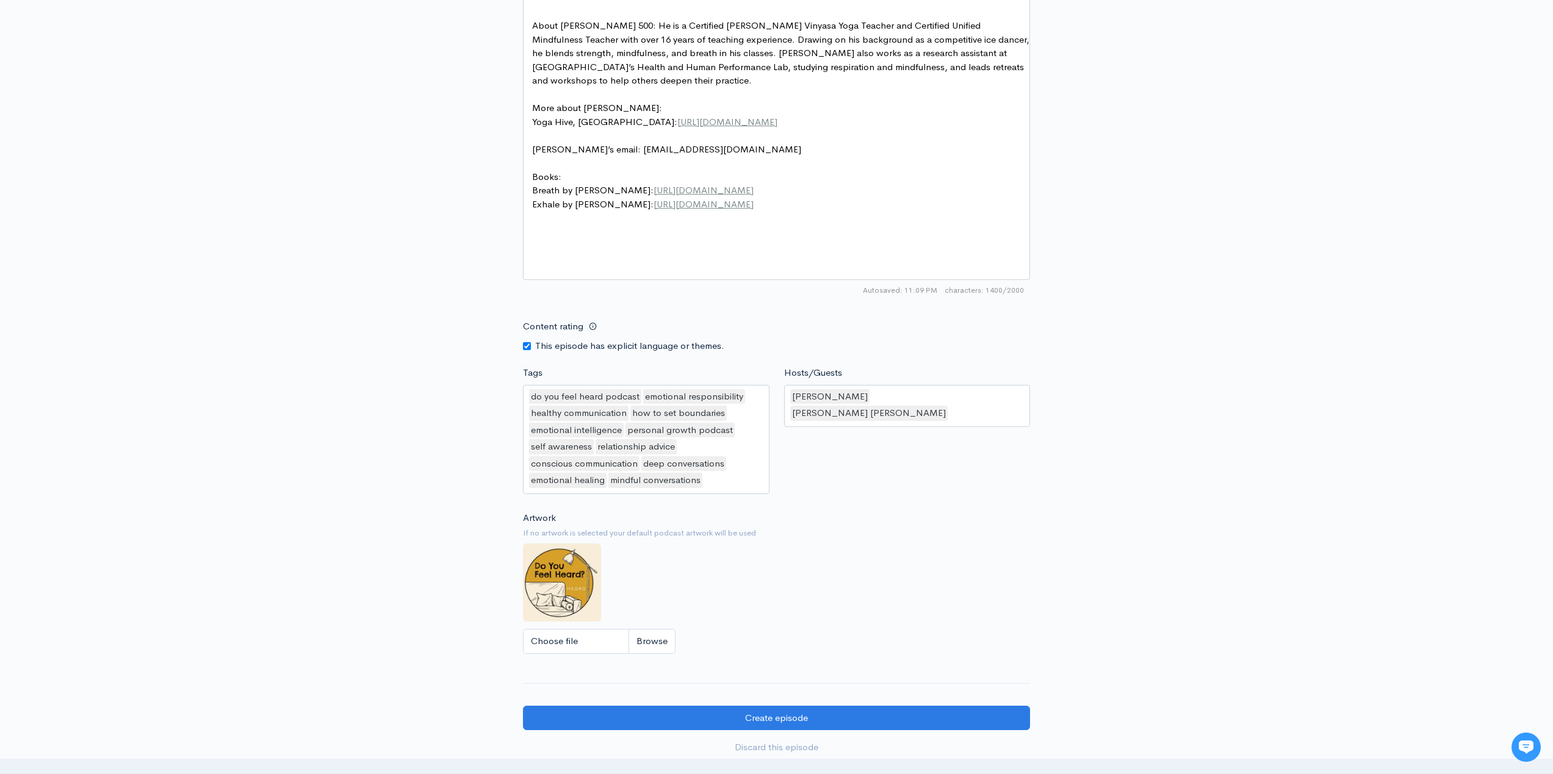
scroll to position [953, 0]
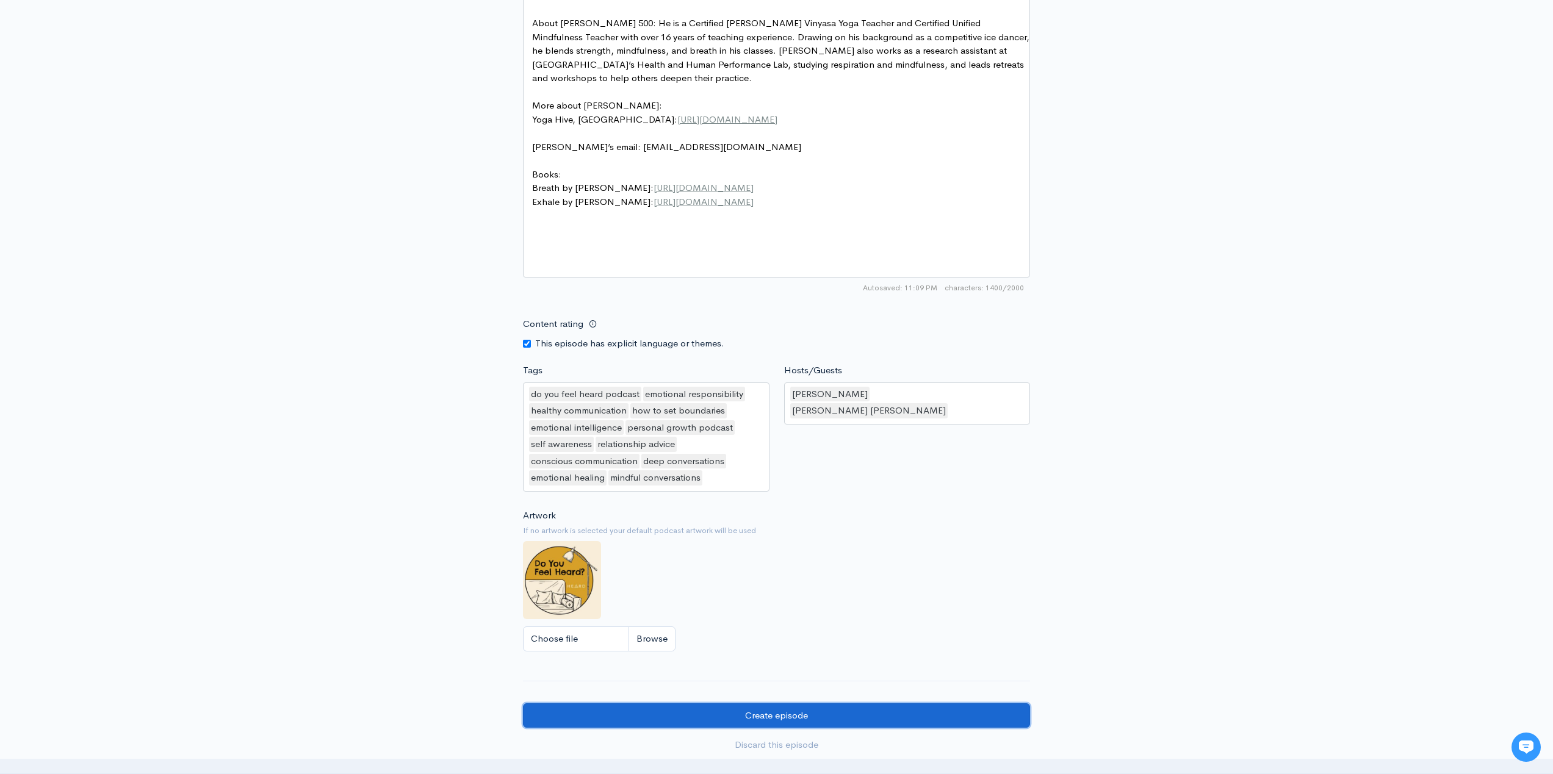
click at [827, 725] on input "Create episode" at bounding box center [776, 715] width 507 height 25
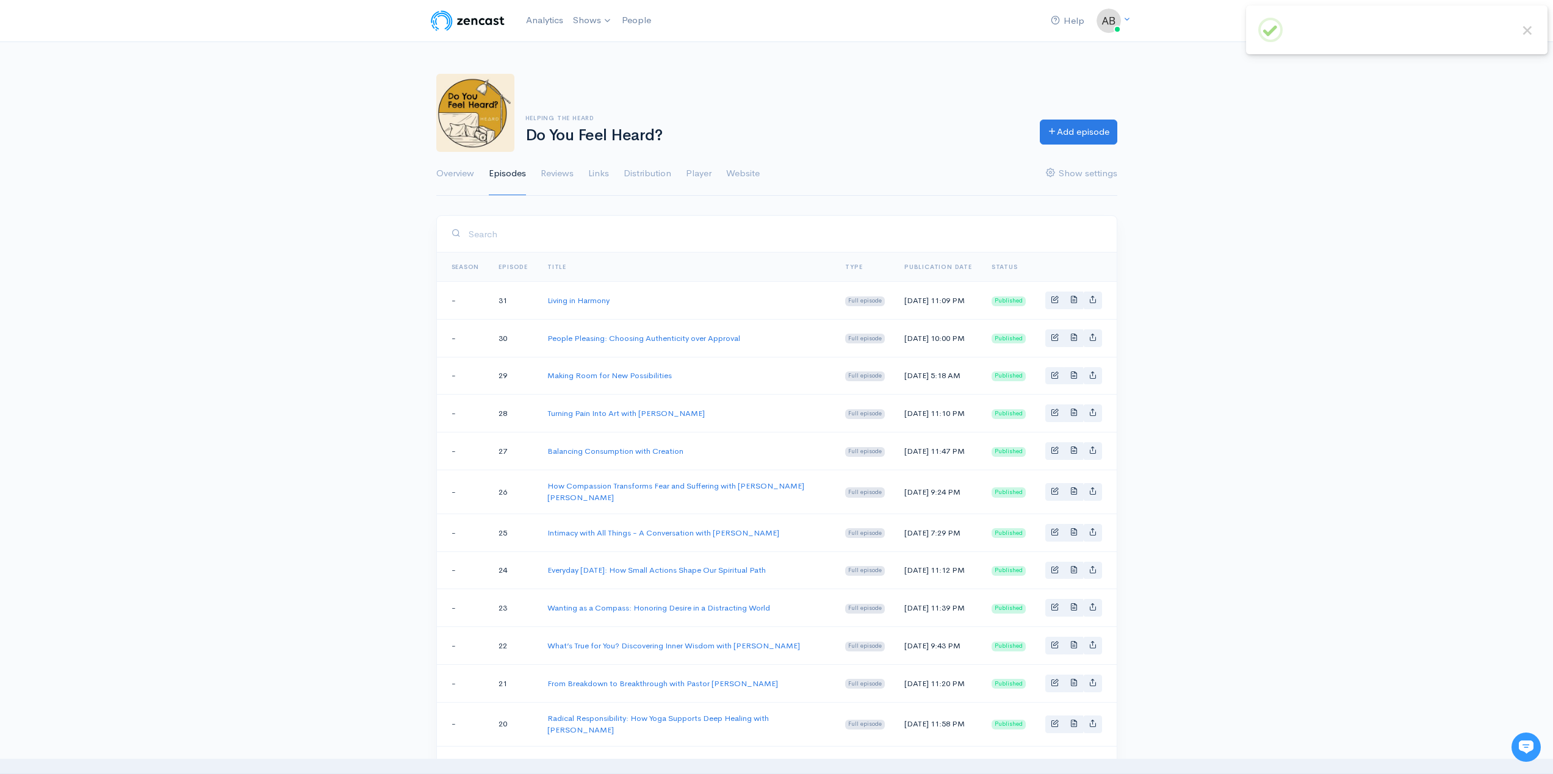
click at [242, 162] on div "Helping The Heard Do You Feel Heard? Add episode Overview Episodes Reviews Link…" at bounding box center [776, 127] width 1553 height 137
